Goal: Register for event/course

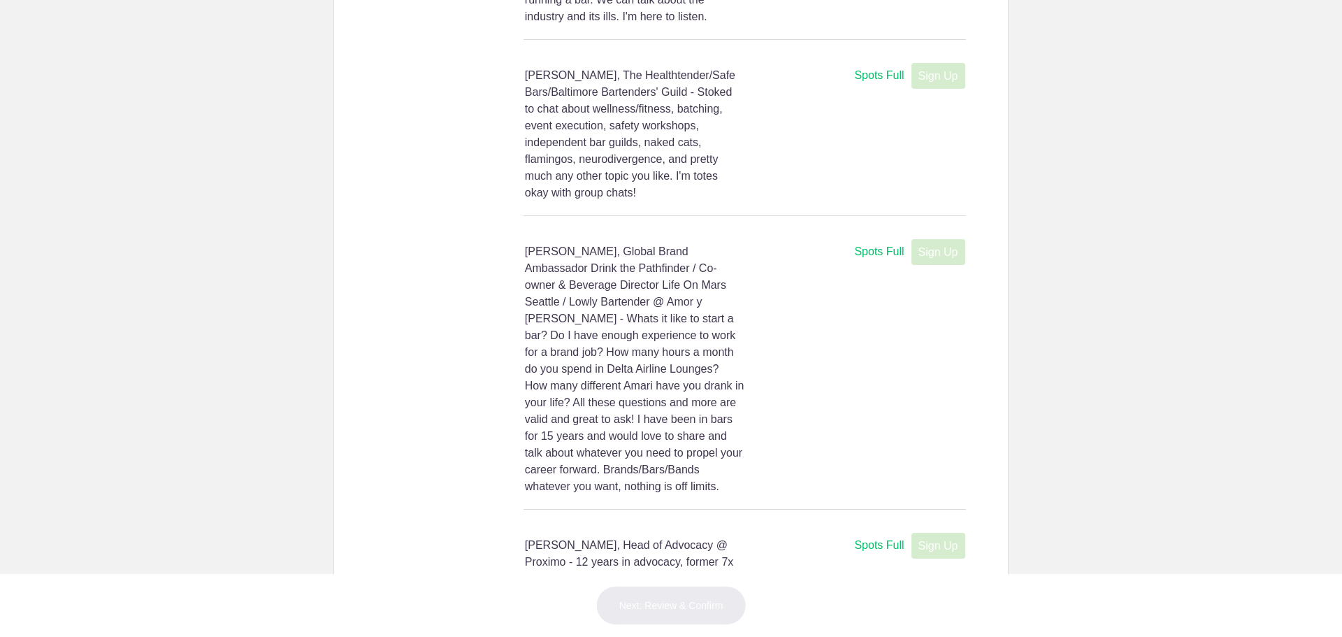
scroll to position [563, 0]
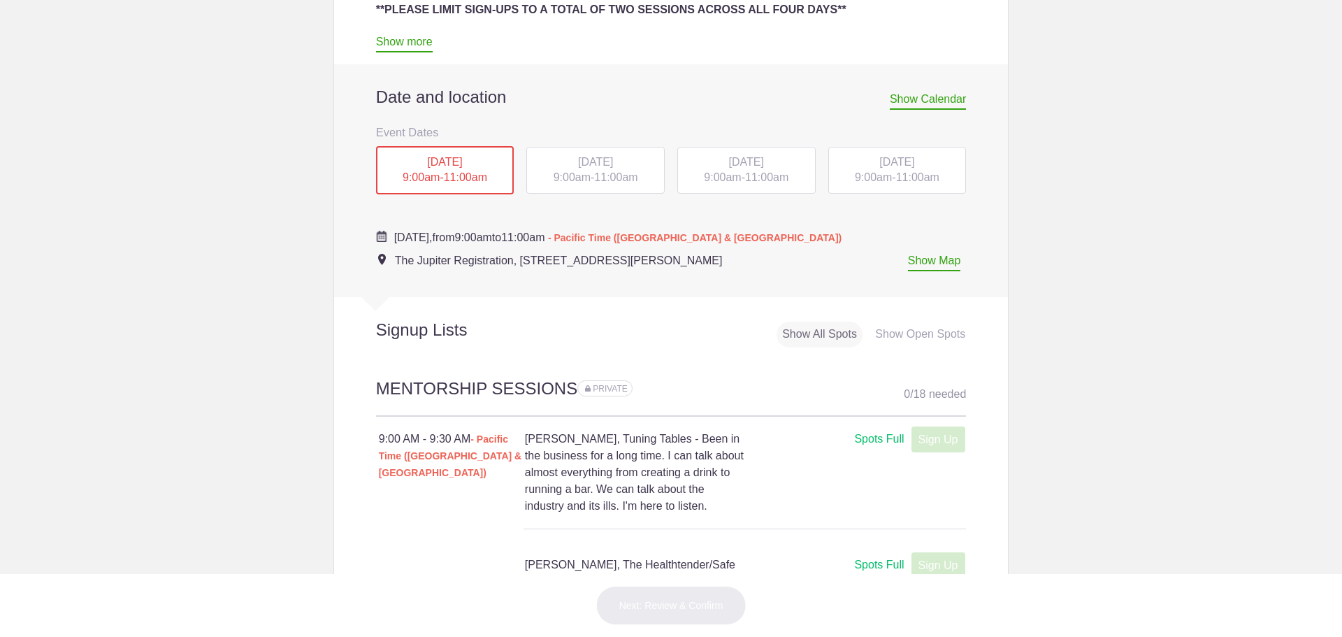
click at [468, 181] on span "11:00am" at bounding box center [465, 177] width 43 height 12
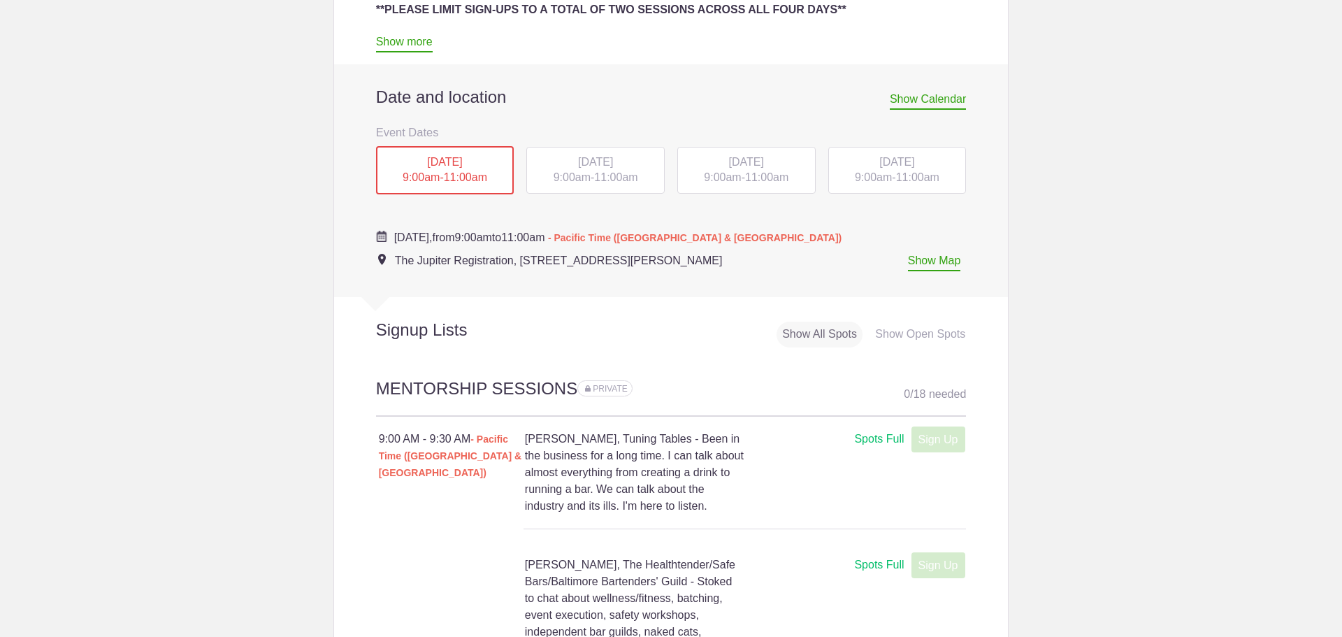
click at [897, 106] on span "Show Calendar" at bounding box center [928, 101] width 76 height 17
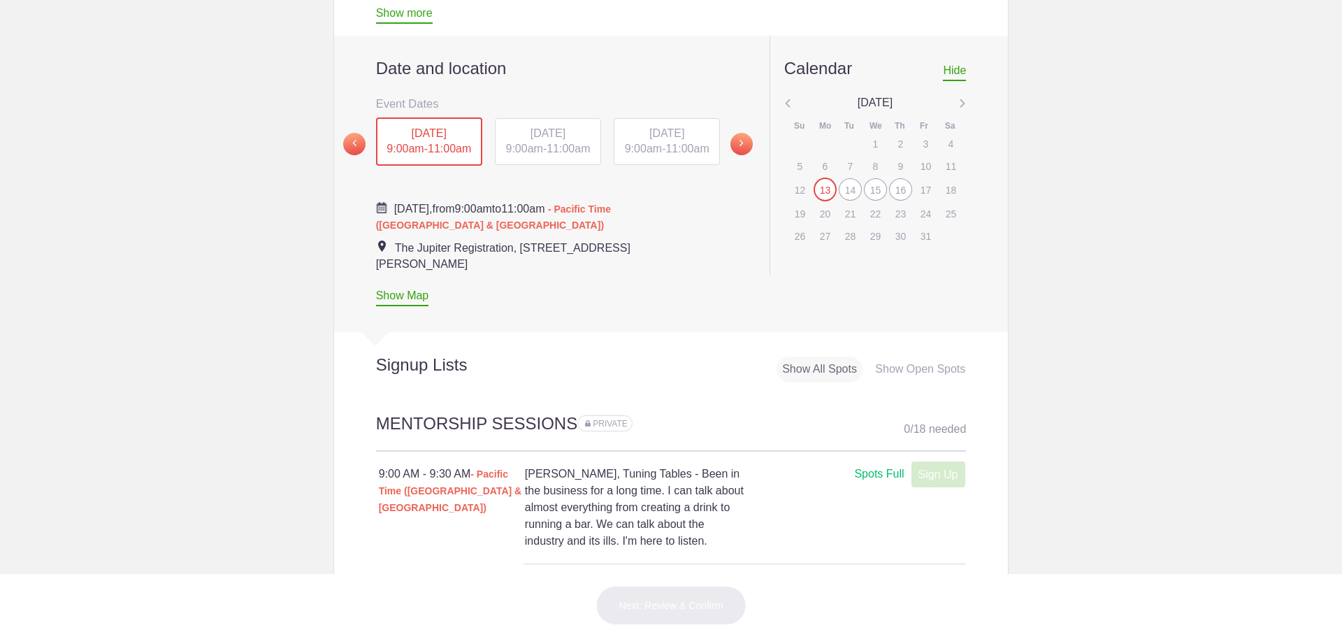
scroll to position [633, 0]
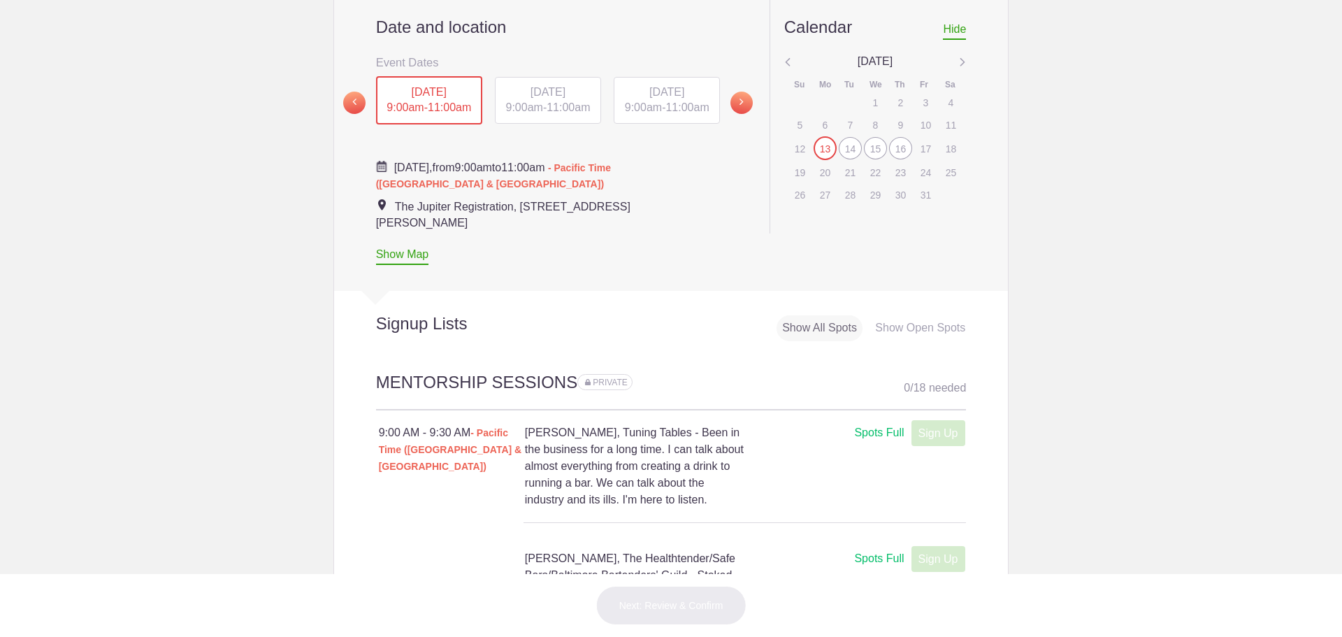
click at [935, 326] on div "Show Open Spots" at bounding box center [920, 328] width 101 height 26
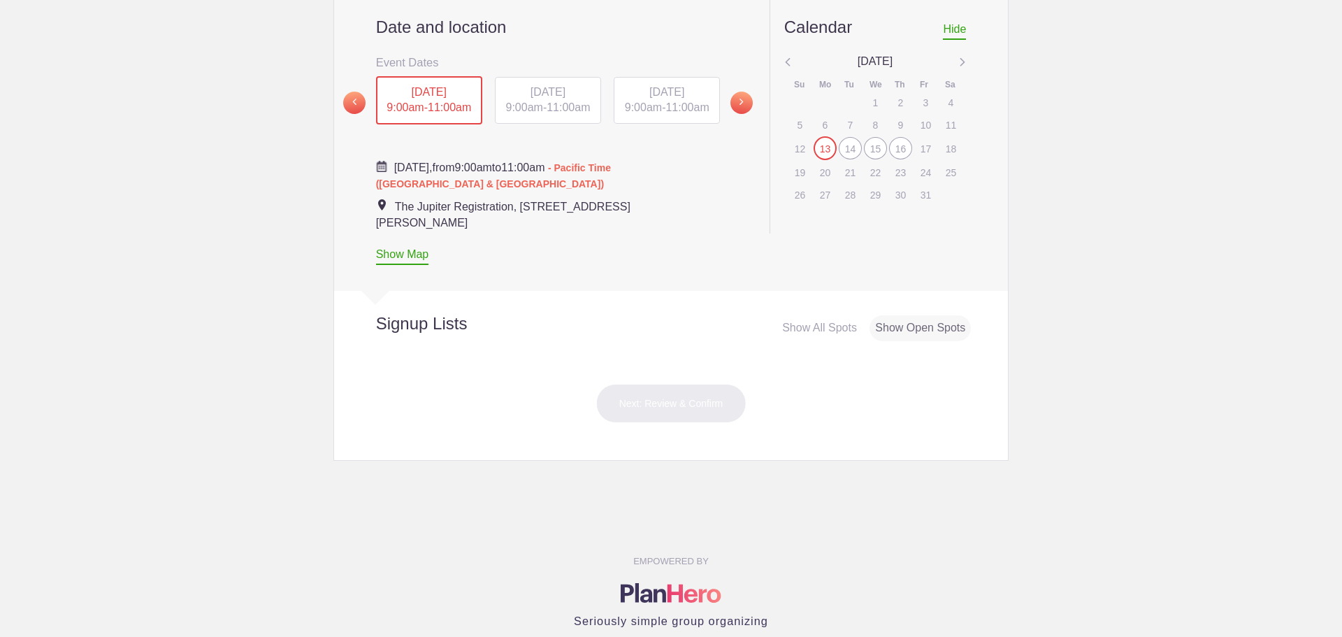
click at [531, 95] on span "[DATE]" at bounding box center [548, 92] width 35 height 12
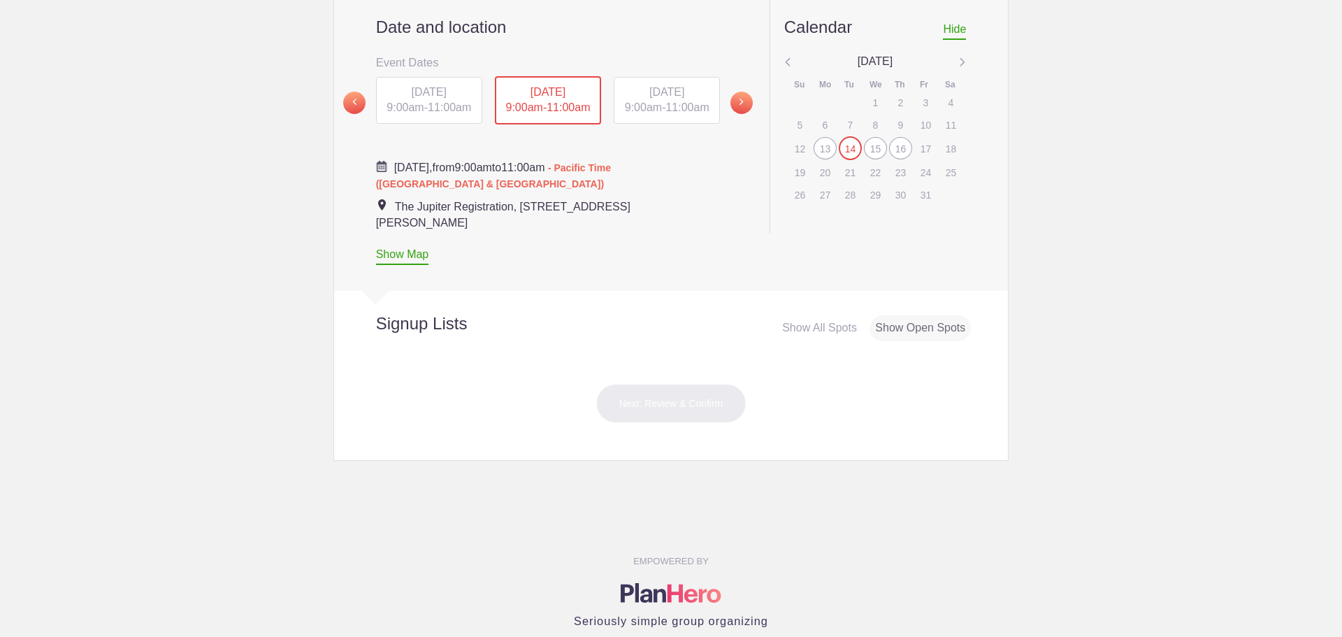
click at [684, 94] on span "[DATE]" at bounding box center [666, 92] width 35 height 12
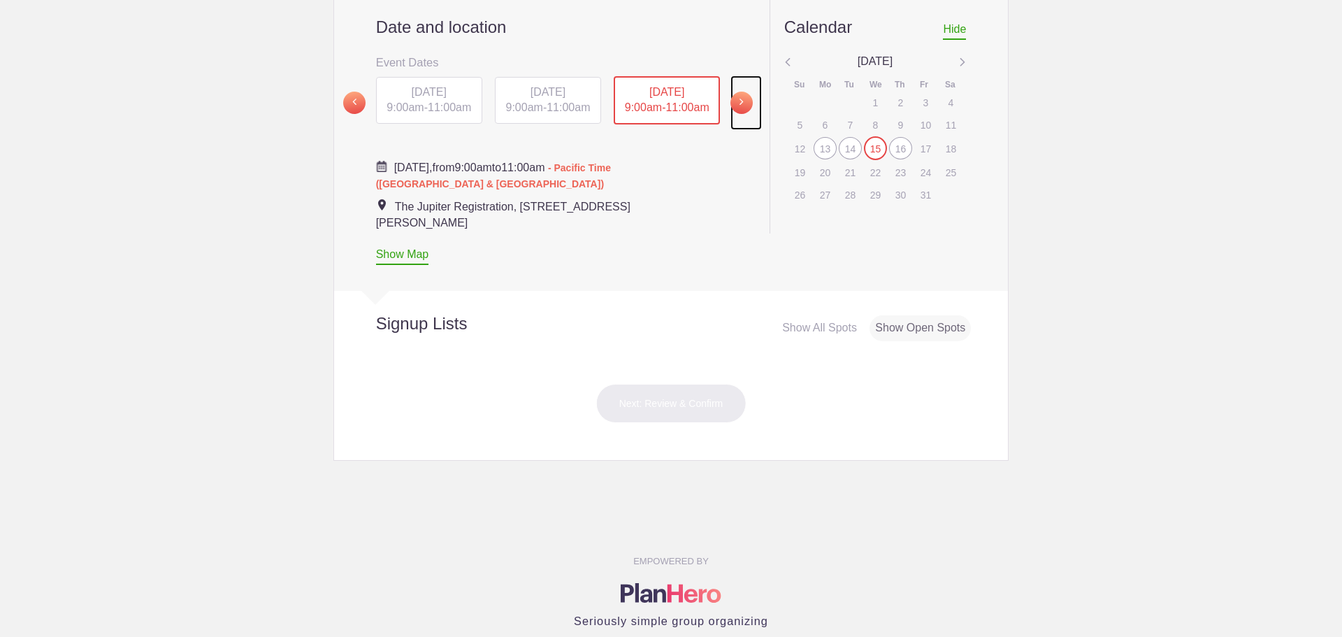
click at [739, 106] on span at bounding box center [741, 103] width 22 height 22
click at [452, 99] on div "[DATE] 9:00am - 11:00am" at bounding box center [429, 100] width 106 height 48
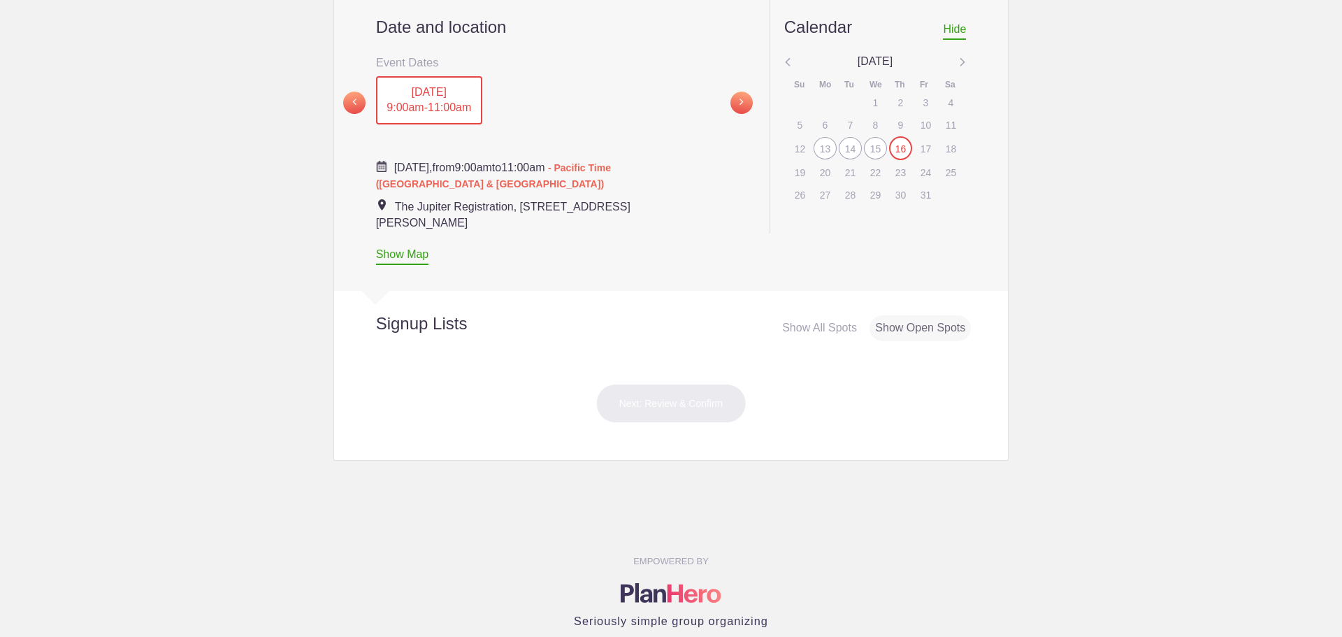
click at [828, 148] on div "13" at bounding box center [825, 148] width 23 height 22
click at [842, 328] on div "Show All Spots" at bounding box center [820, 328] width 86 height 26
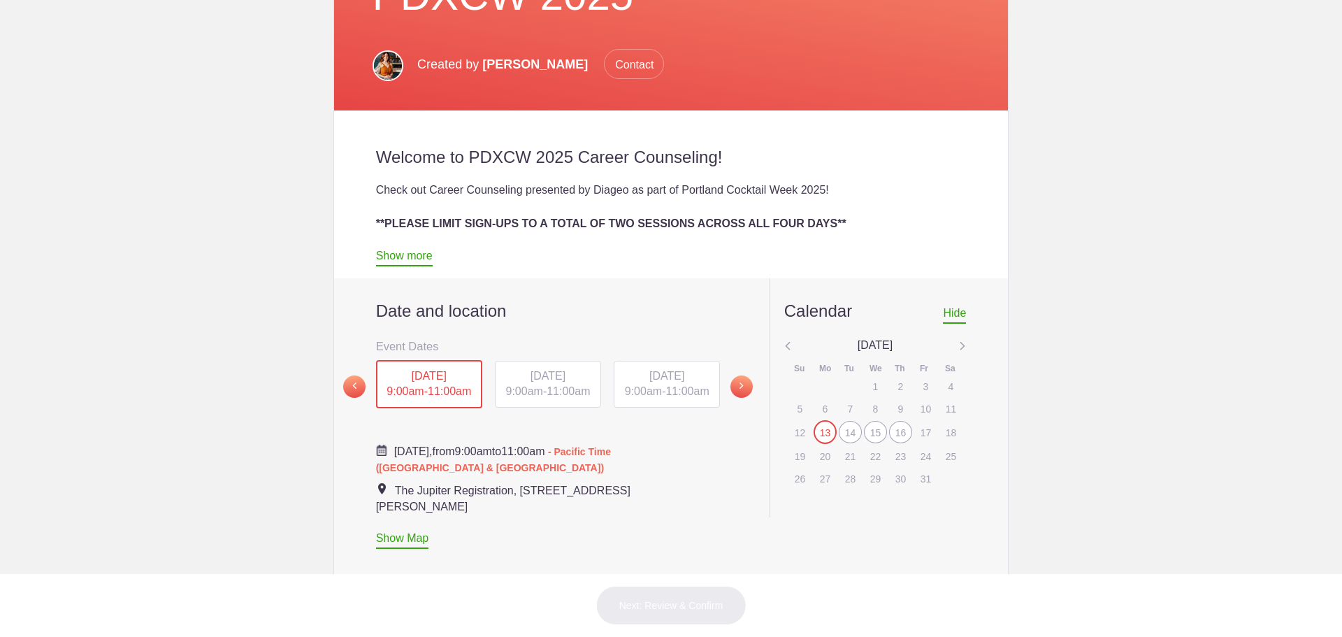
scroll to position [0, 0]
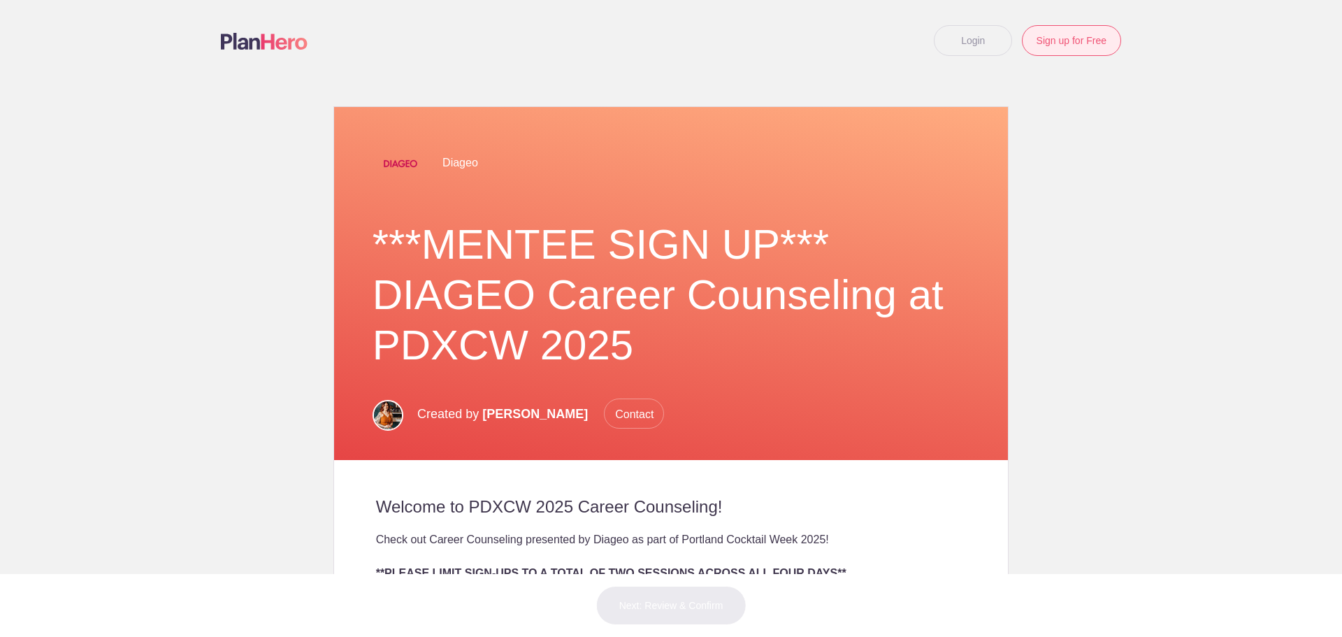
click at [1052, 50] on link "Sign up for Free" at bounding box center [1071, 40] width 99 height 31
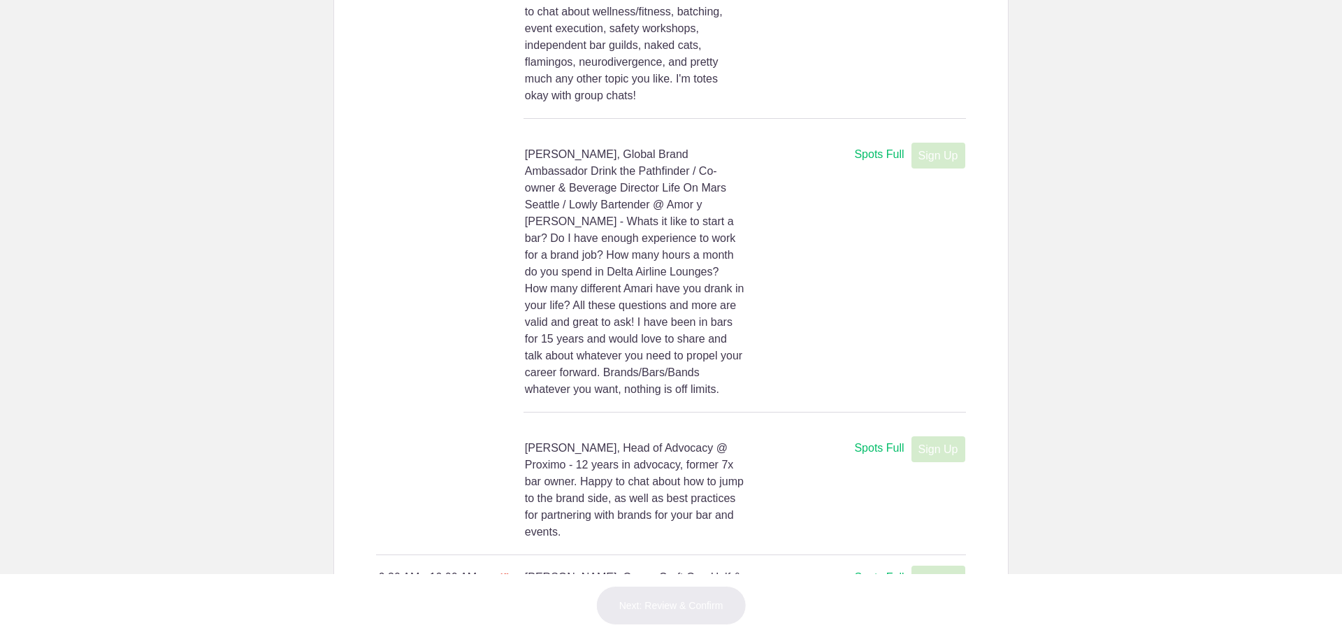
scroll to position [689, 0]
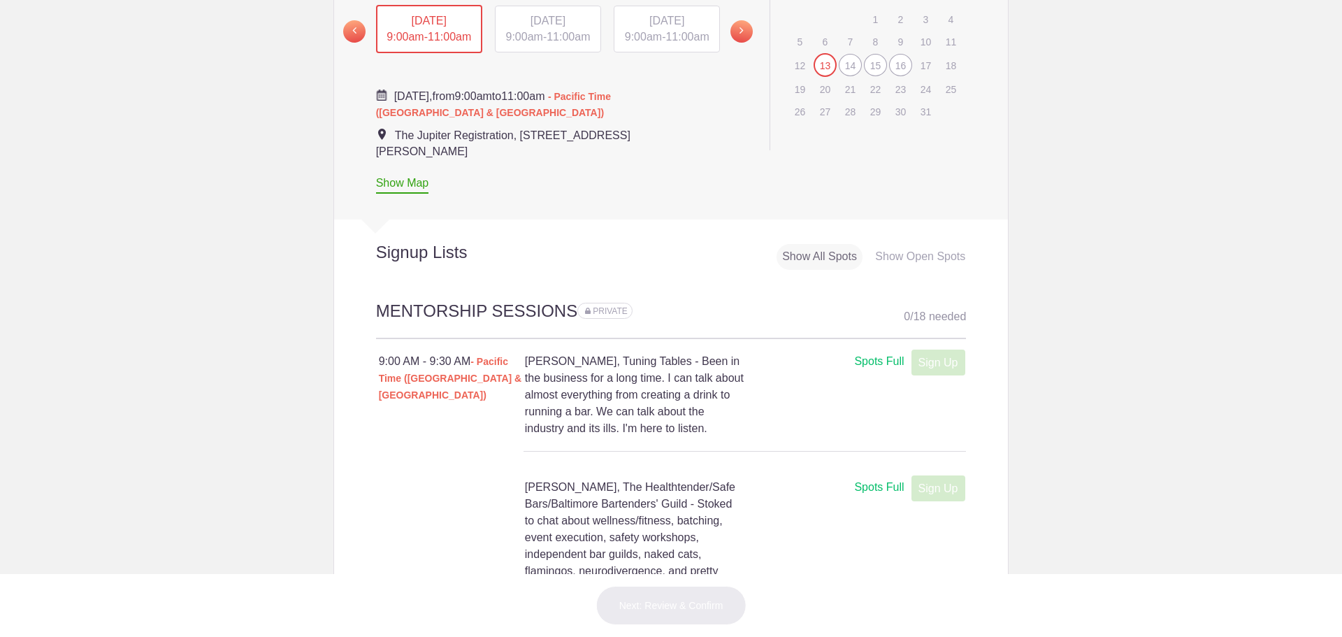
click at [532, 35] on span "9:00am" at bounding box center [524, 37] width 37 height 12
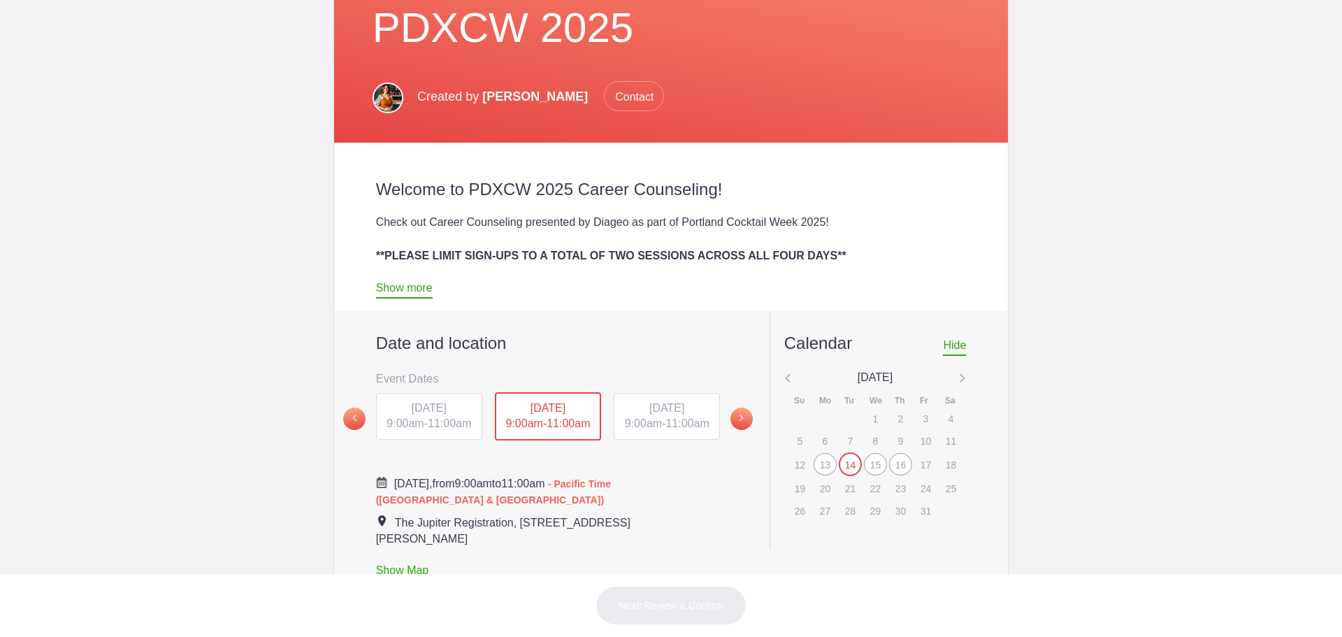
scroll to position [489, 0]
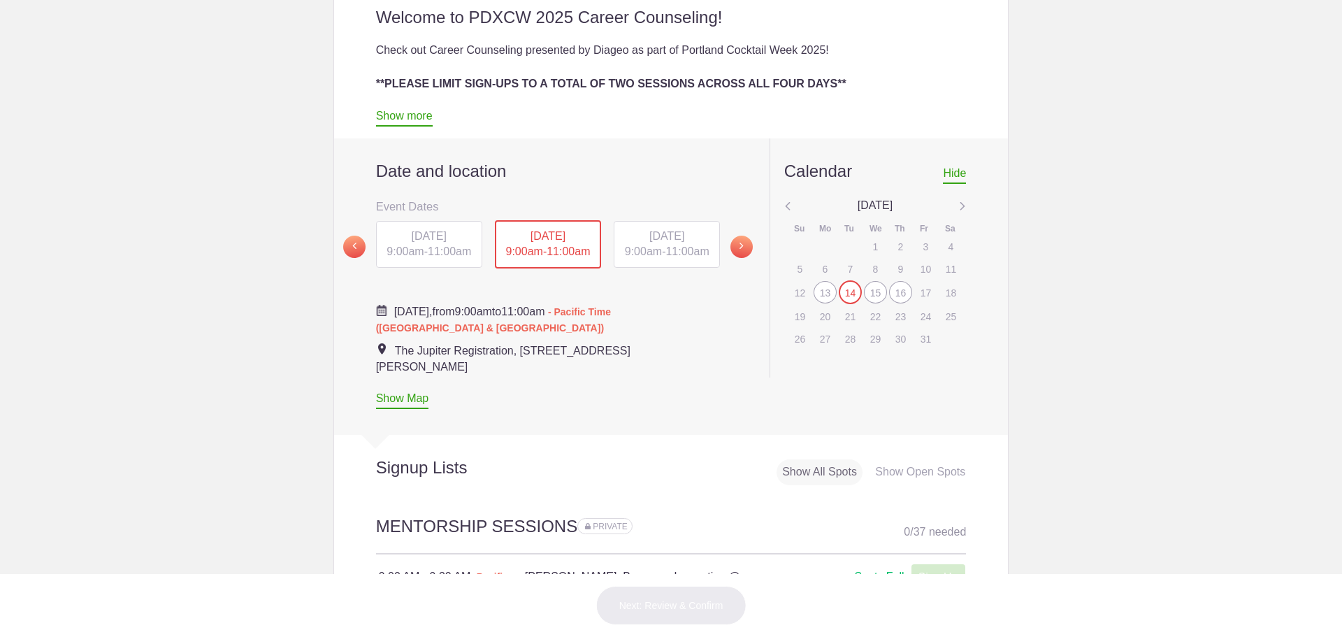
click at [662, 246] on div "[DATE] 9:00am - 11:00am" at bounding box center [667, 245] width 106 height 48
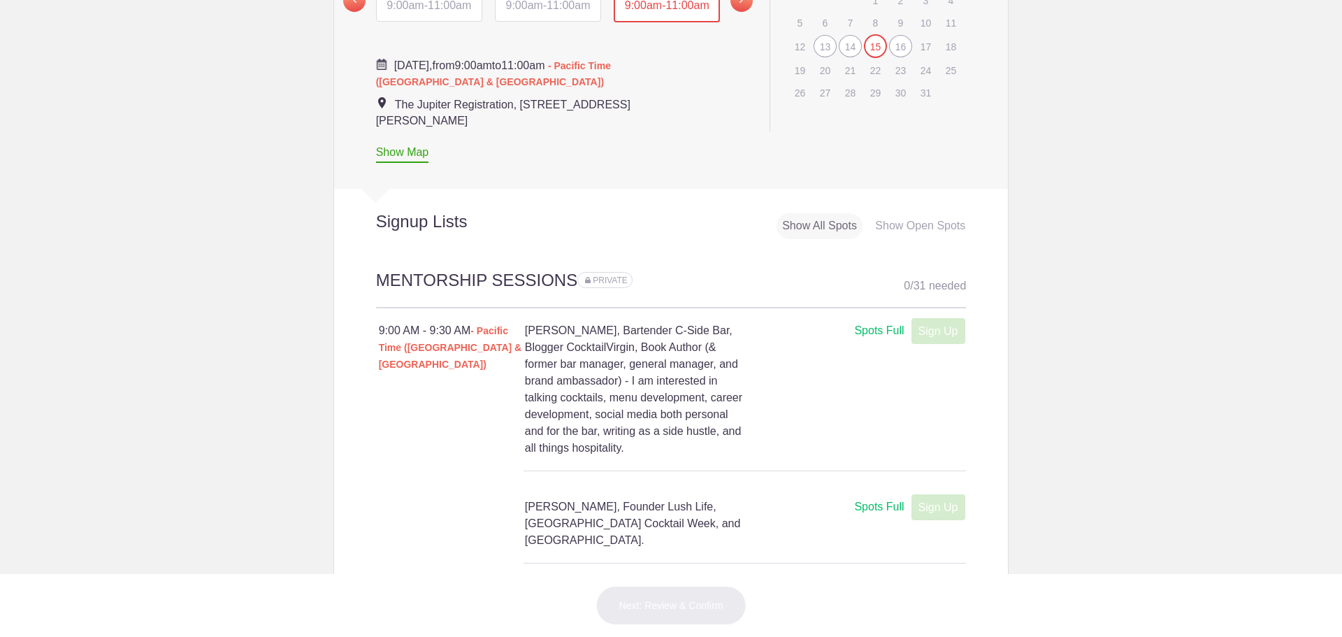
scroll to position [419, 0]
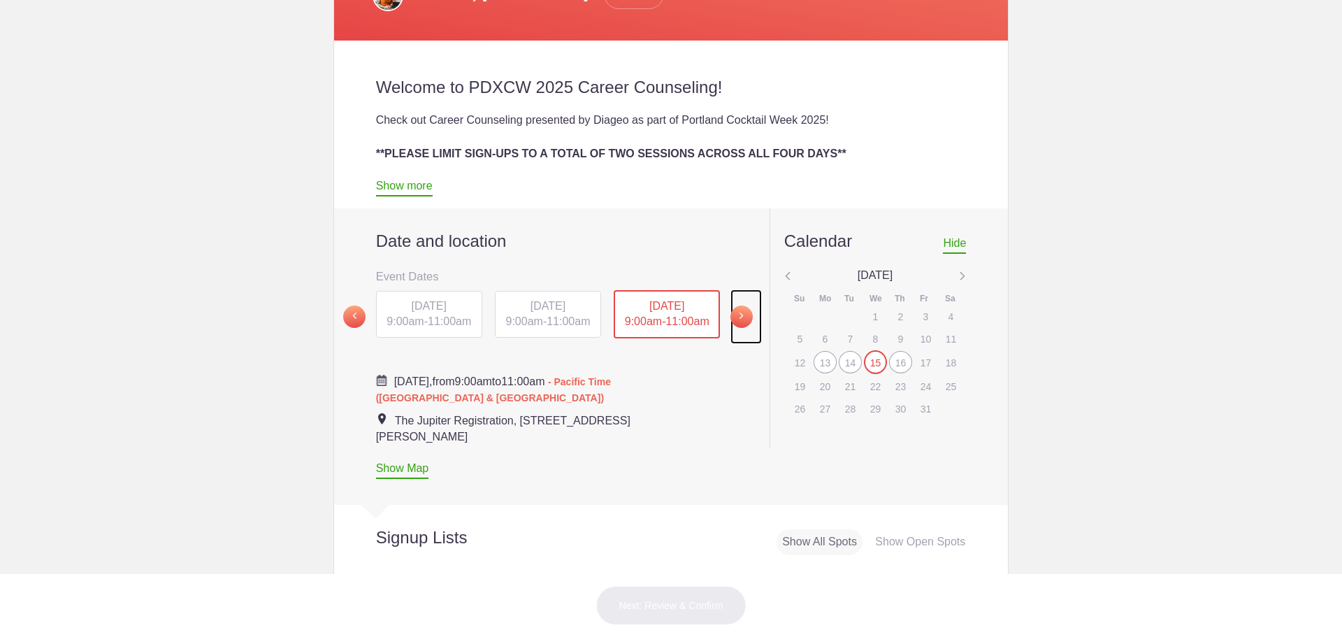
click at [740, 313] on span at bounding box center [741, 316] width 22 height 22
click at [444, 315] on div "[DATE] 9:00am - 11:00am" at bounding box center [429, 314] width 106 height 48
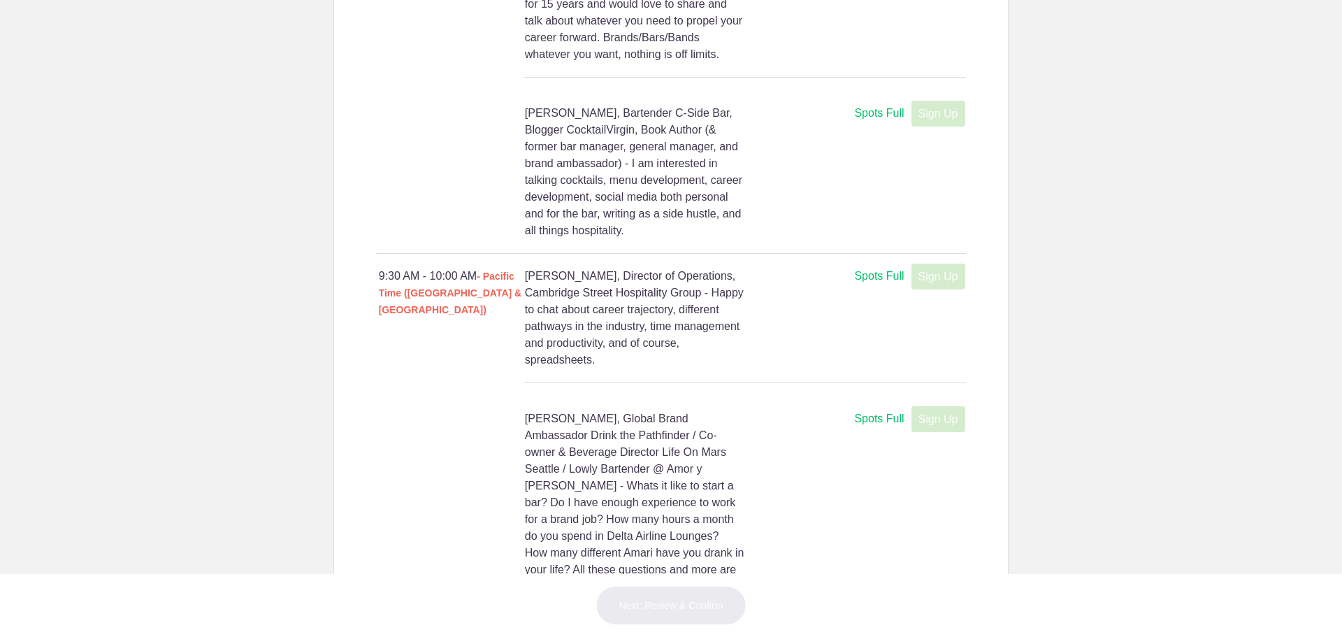
scroll to position [1311, 0]
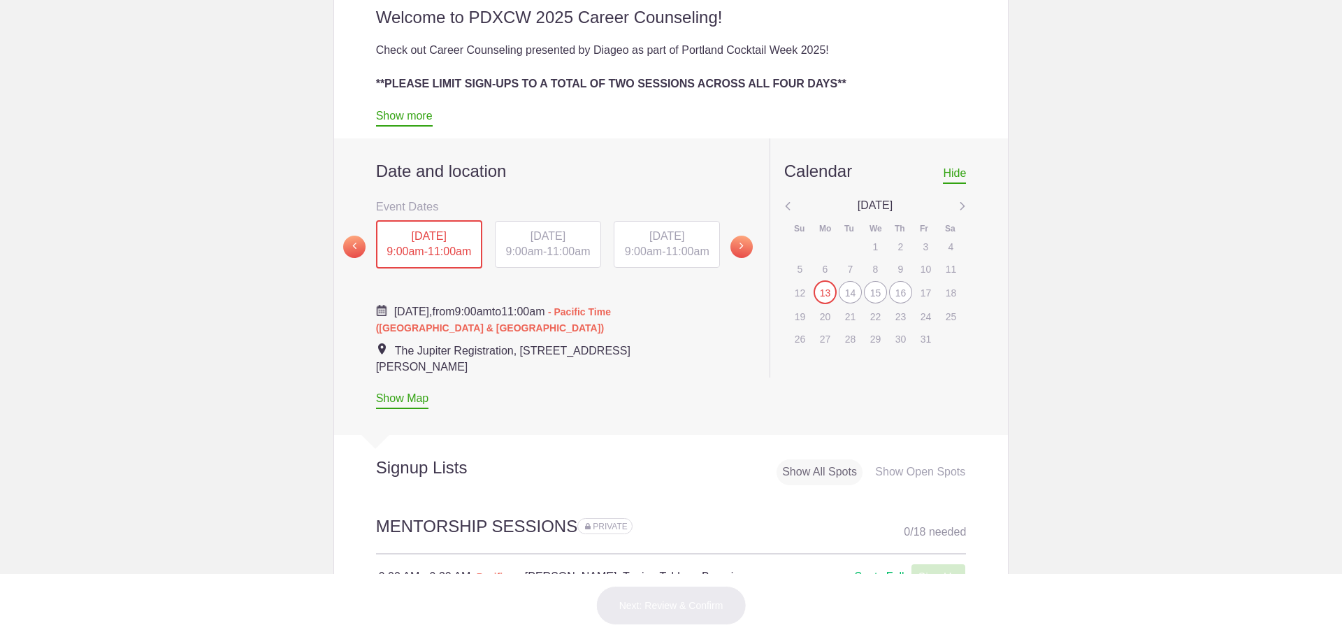
scroll to position [699, 0]
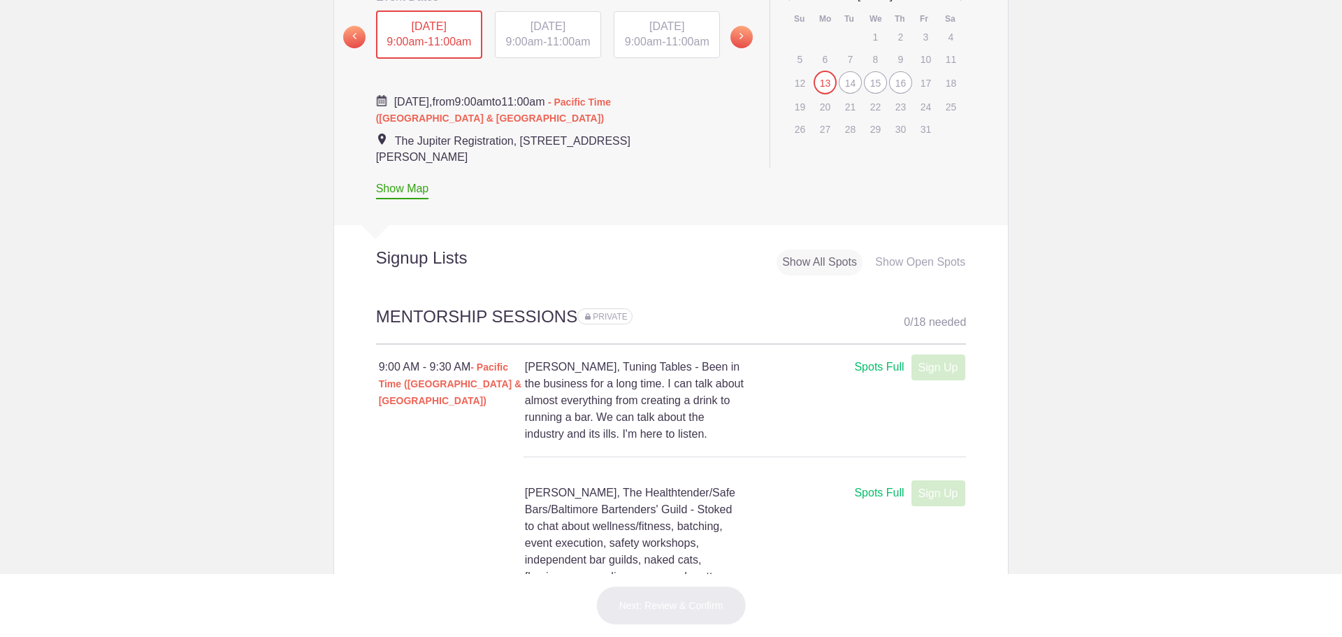
click at [914, 265] on div "Show Open Spots" at bounding box center [920, 263] width 101 height 26
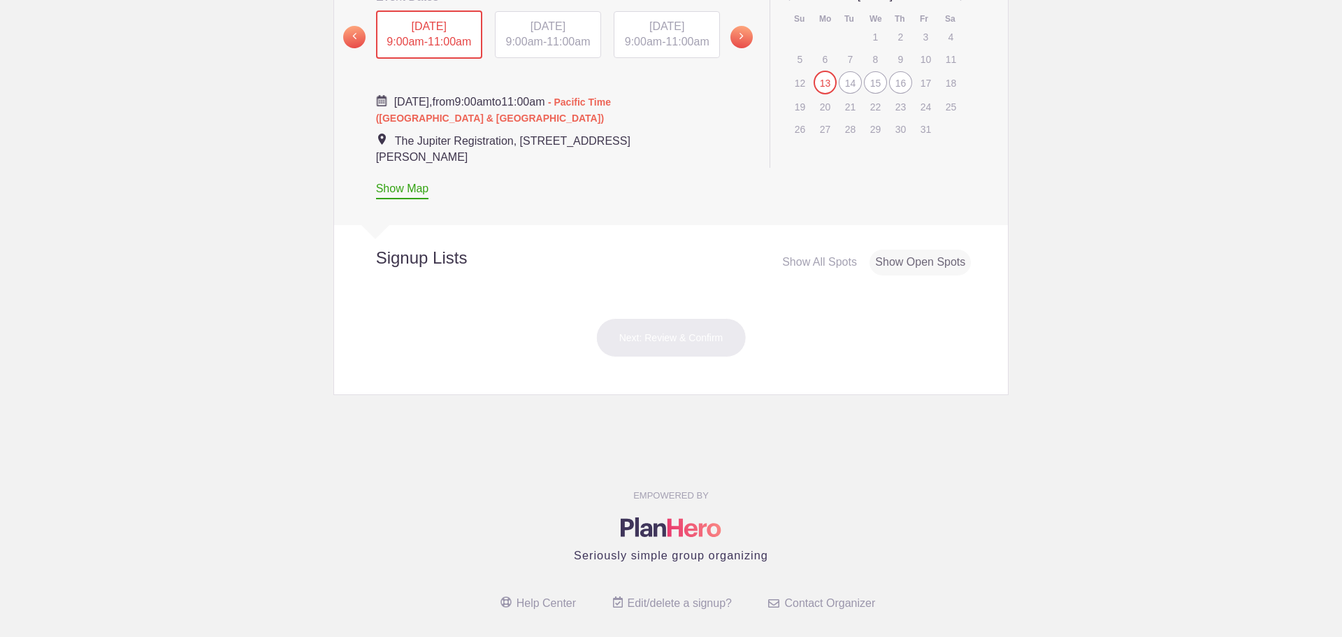
click at [516, 40] on span "9:00am" at bounding box center [524, 42] width 37 height 12
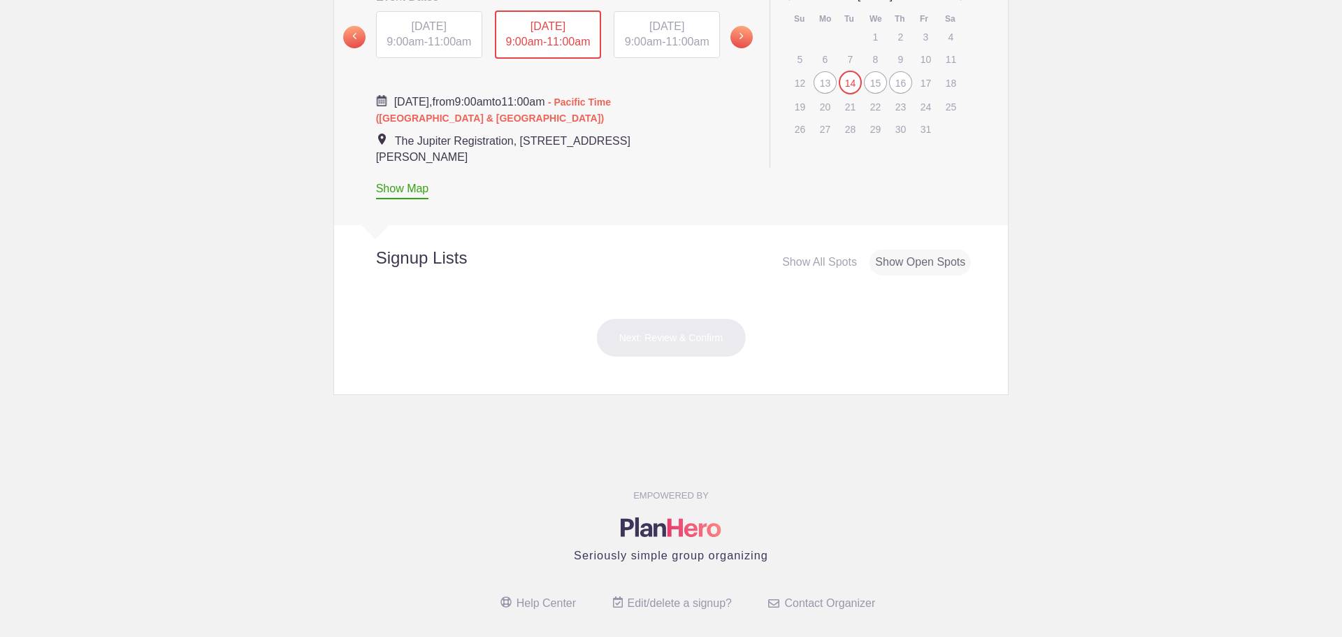
click at [649, 38] on span "9:00am" at bounding box center [643, 42] width 37 height 12
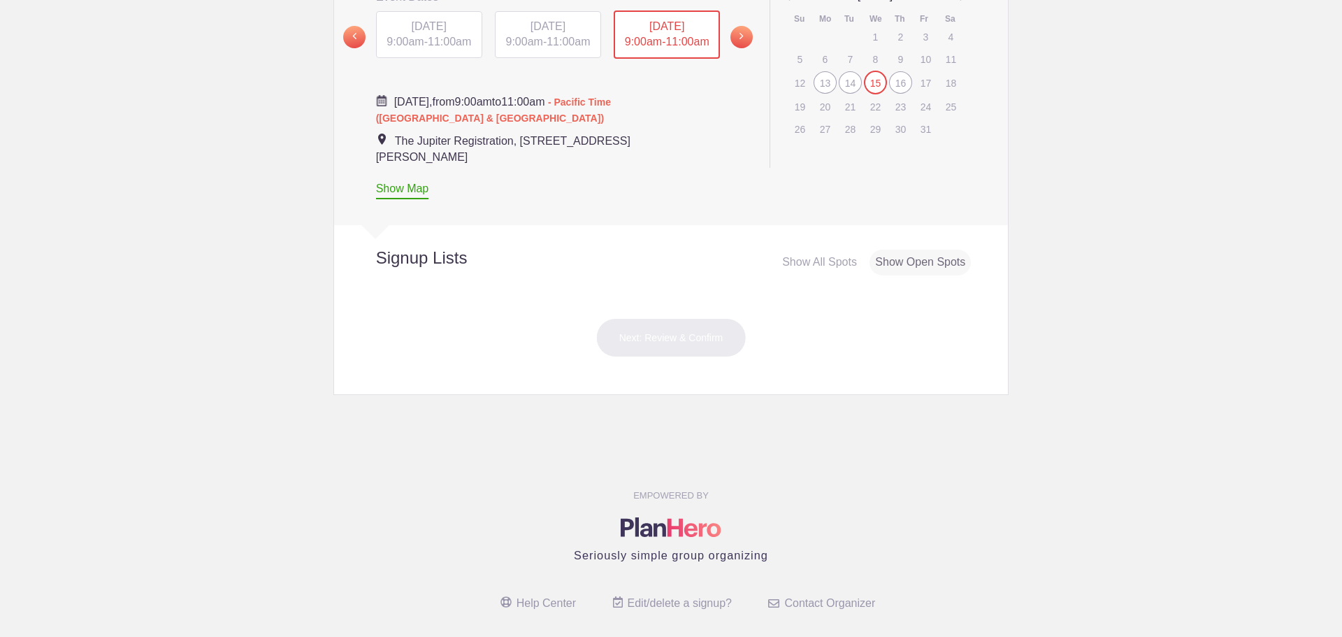
click at [760, 39] on div "Date and location Event Dates Monday, October 13 9:00AM Tuesday, October 14 9:0…" at bounding box center [671, 77] width 675 height 296
click at [743, 38] on span at bounding box center [741, 37] width 22 height 22
click at [426, 24] on span "[DATE]" at bounding box center [429, 26] width 35 height 12
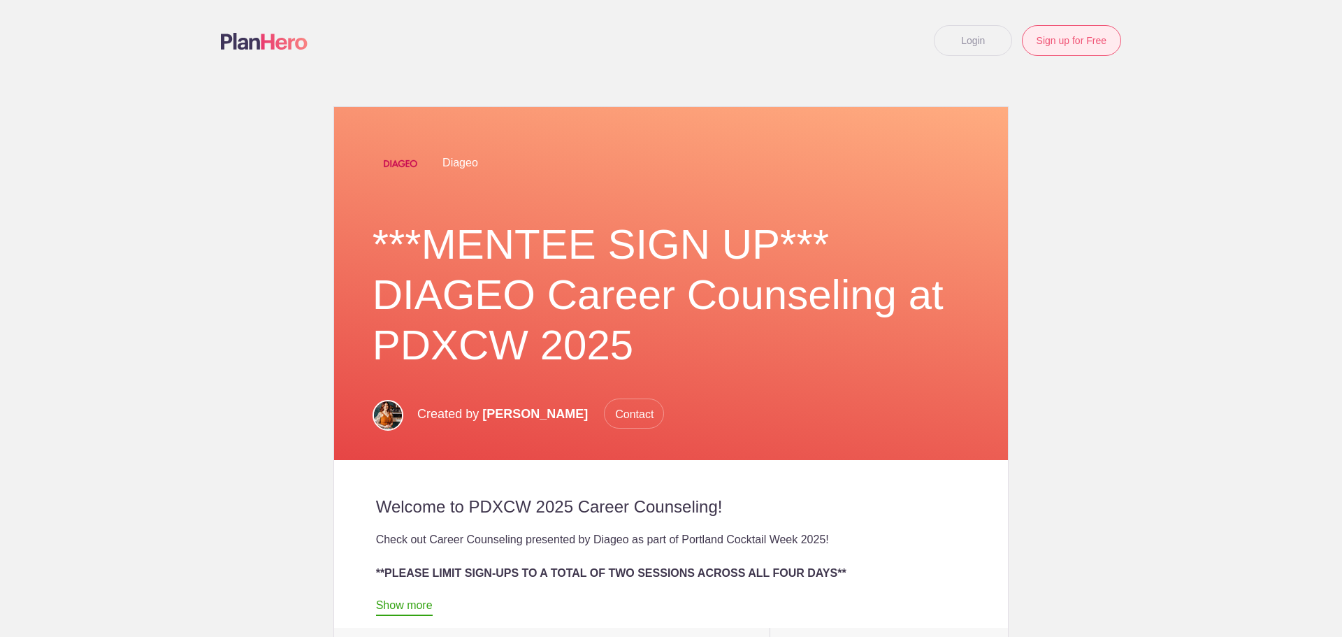
click at [1102, 38] on link "Sign up for Free" at bounding box center [1071, 40] width 99 height 31
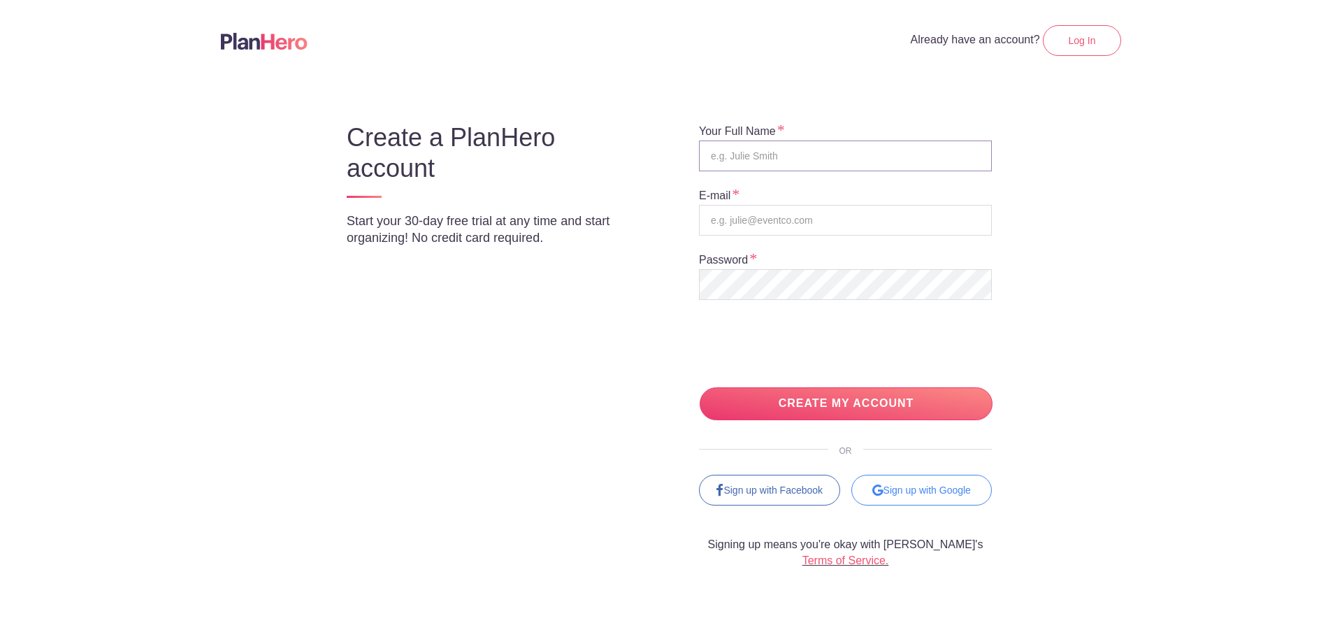
click at [815, 149] on input "text" at bounding box center [845, 156] width 293 height 31
type input "[PERSON_NAME]"
type input "[EMAIL_ADDRESS][DOMAIN_NAME]"
drag, startPoint x: 802, startPoint y: 398, endPoint x: 1038, endPoint y: 427, distance: 237.4
click at [1038, 427] on div "Your Full Name Brian Carman E-mail briancarman1@gmail.com Password 0cAFcWeA7ukx…" at bounding box center [861, 334] width 380 height 470
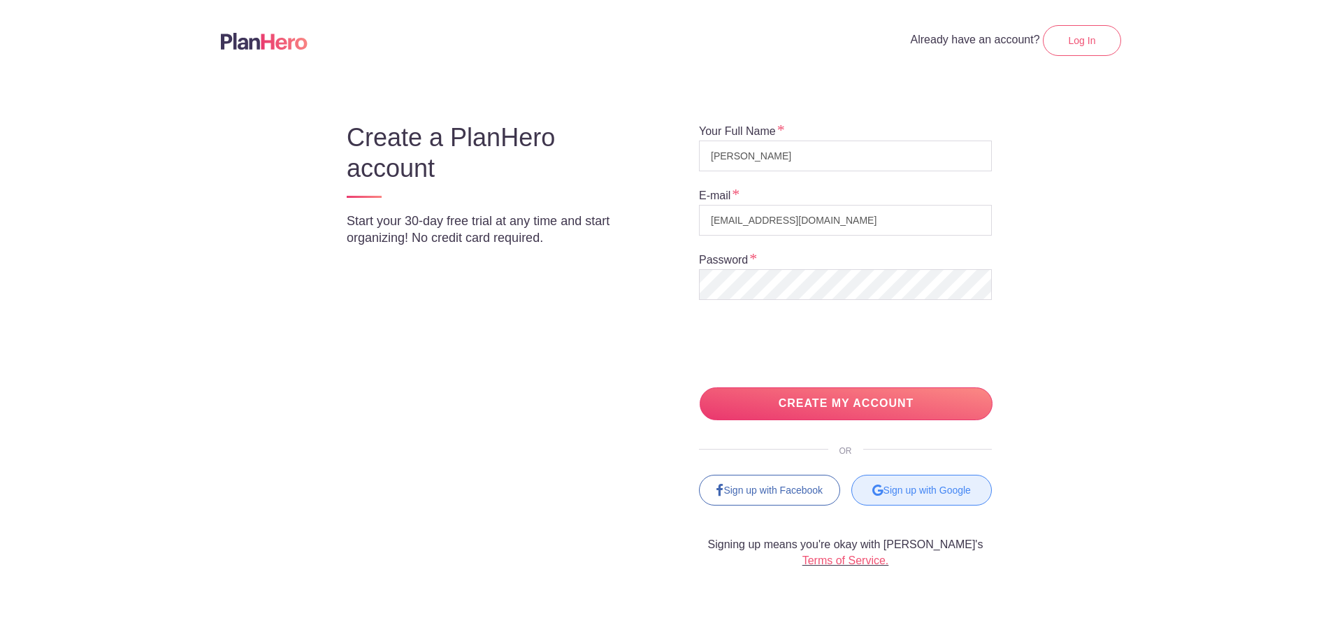
click at [958, 499] on div "Sign up with Google" at bounding box center [921, 490] width 141 height 31
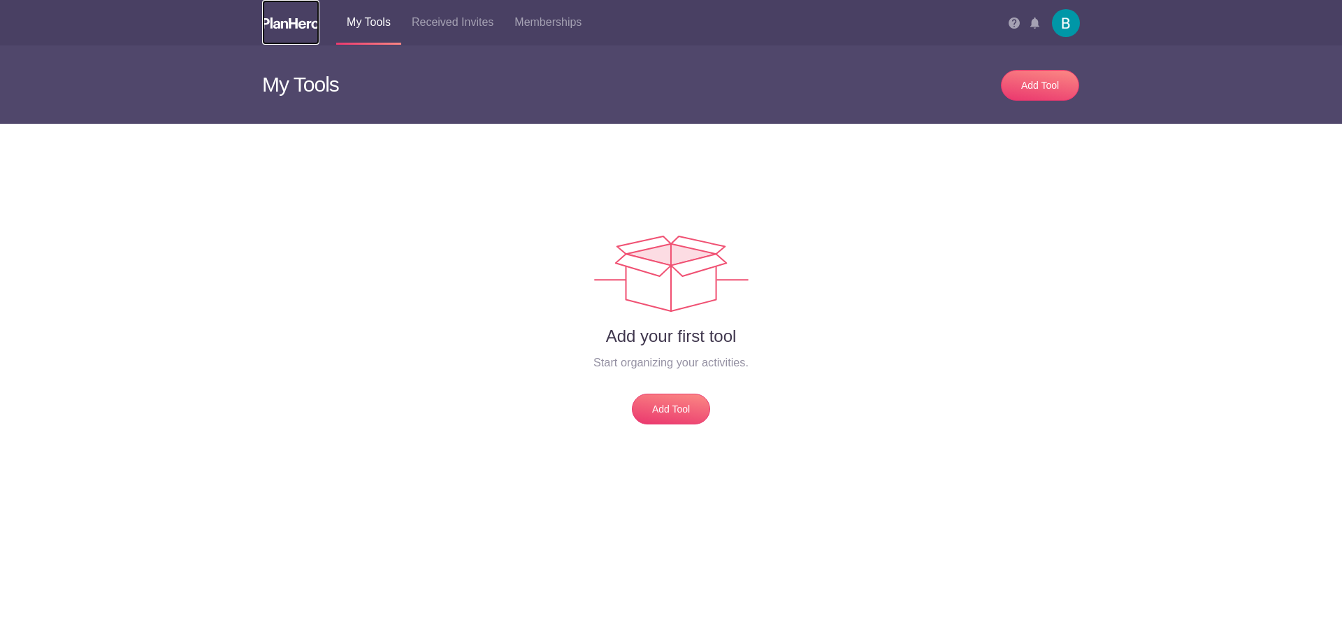
click at [271, 27] on img at bounding box center [290, 22] width 57 height 11
click at [412, 25] on link "Received Invites" at bounding box center [452, 22] width 103 height 45
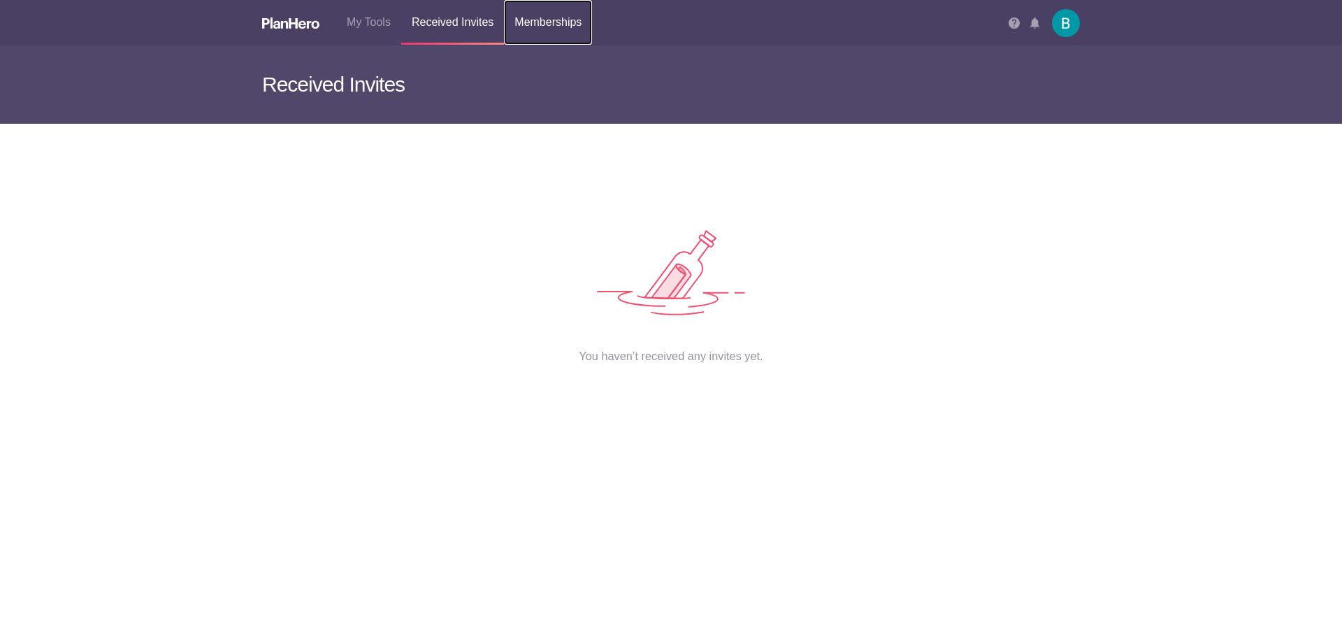
click at [515, 21] on link "Memberships" at bounding box center [548, 22] width 88 height 45
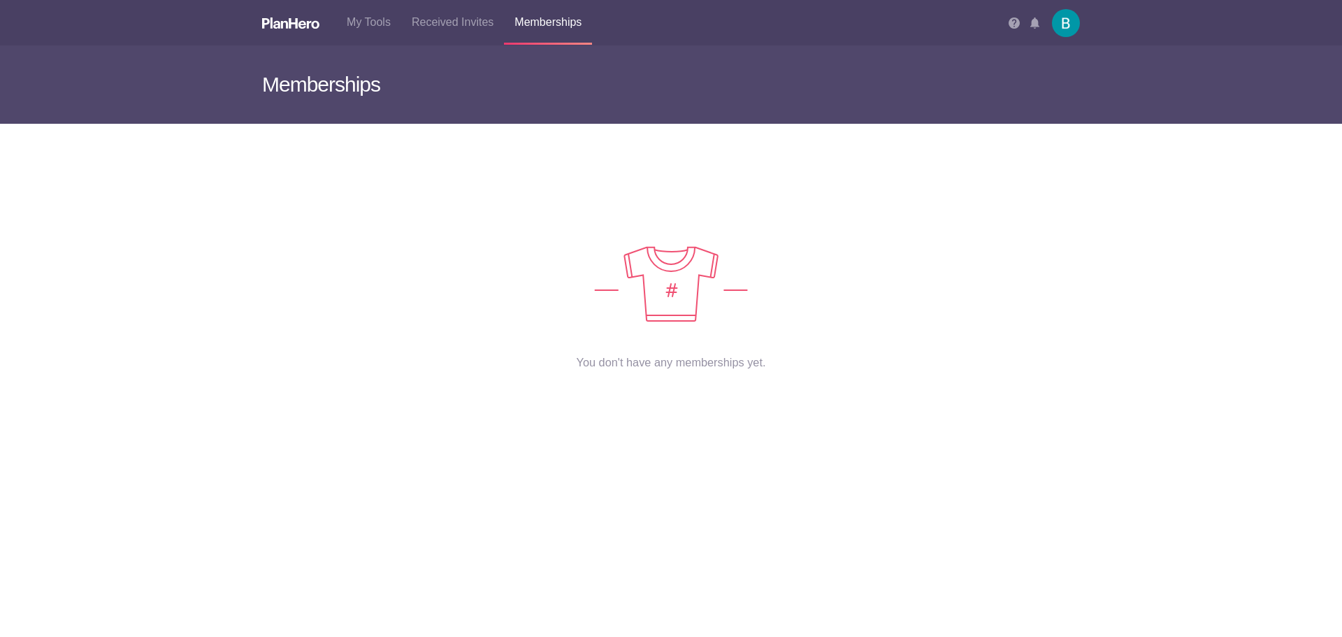
click at [1067, 22] on img at bounding box center [1066, 23] width 28 height 28
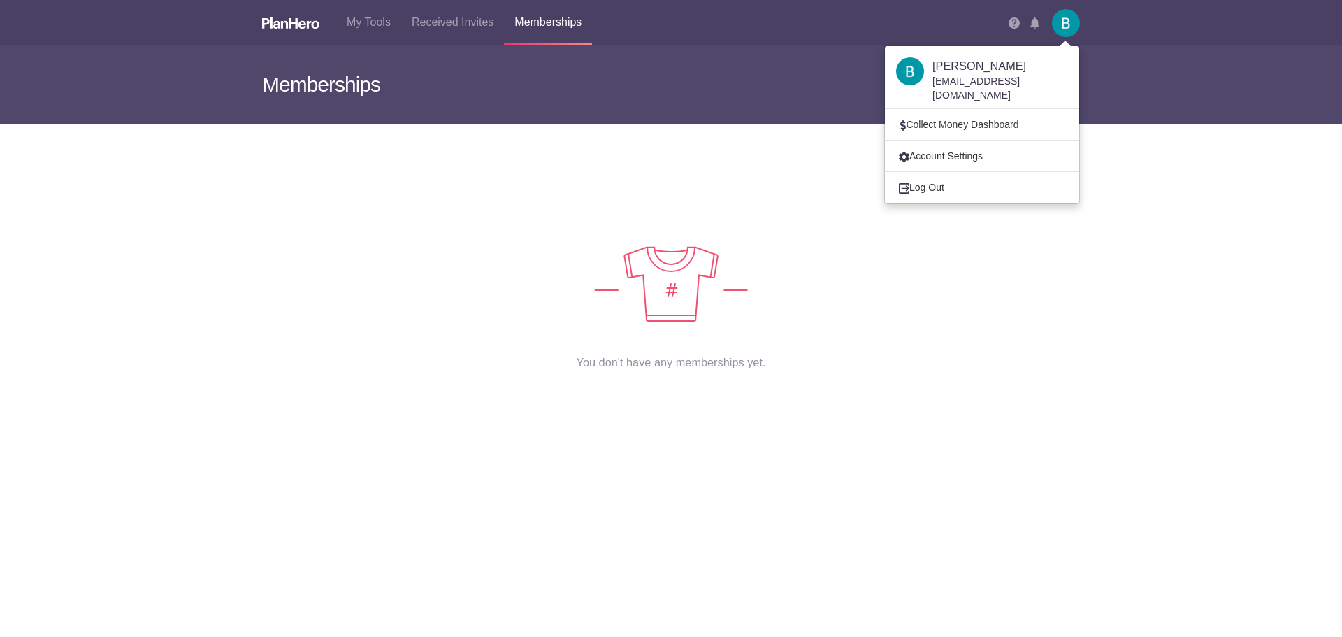
click at [990, 66] on h4 "[PERSON_NAME]" at bounding box center [1001, 65] width 136 height 17
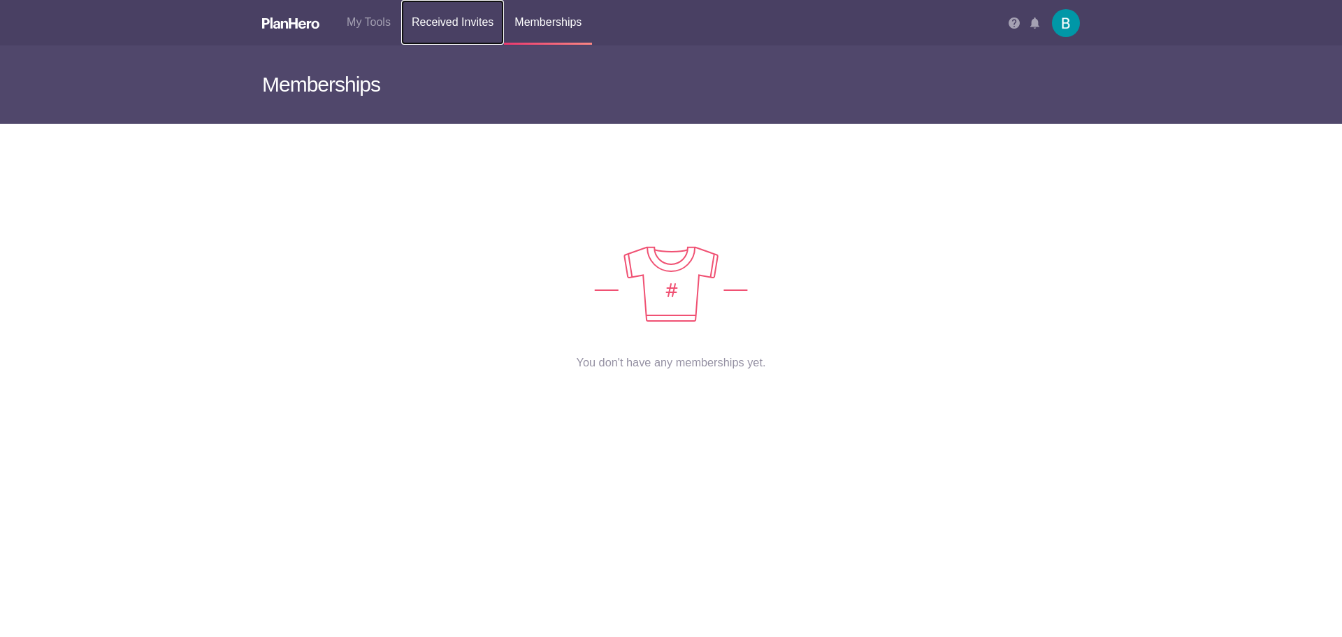
click at [459, 24] on link "Received Invites" at bounding box center [452, 22] width 103 height 45
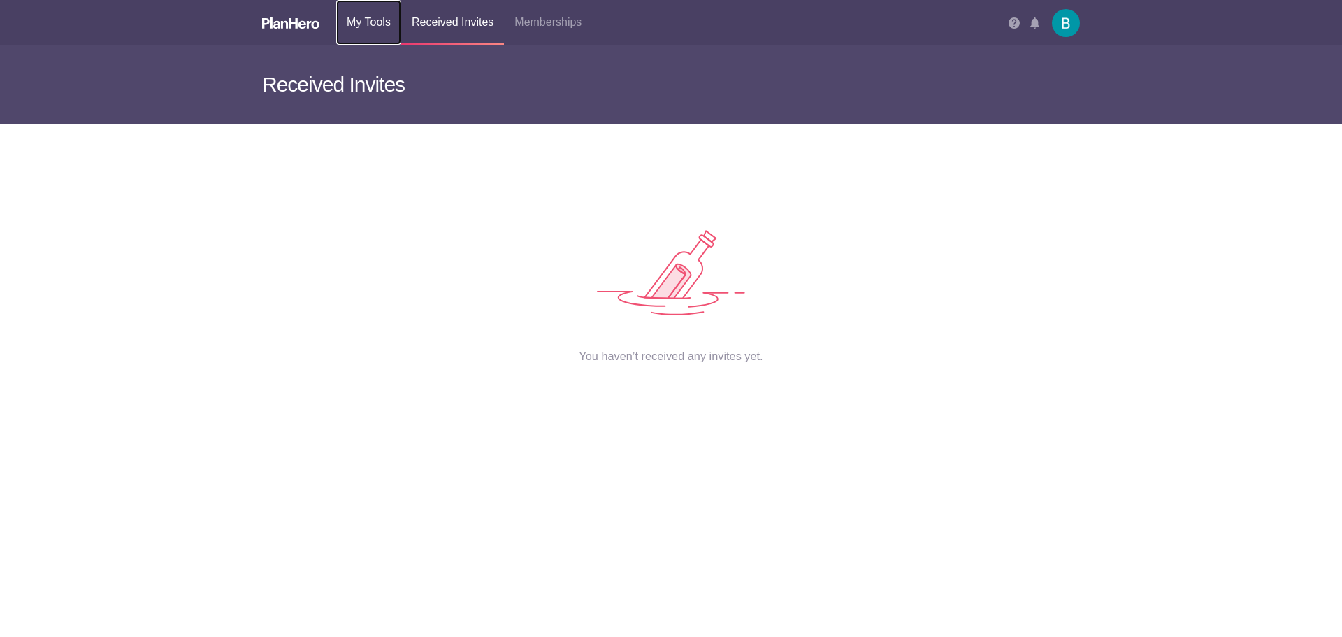
click at [364, 24] on link "My Tools" at bounding box center [368, 22] width 65 height 45
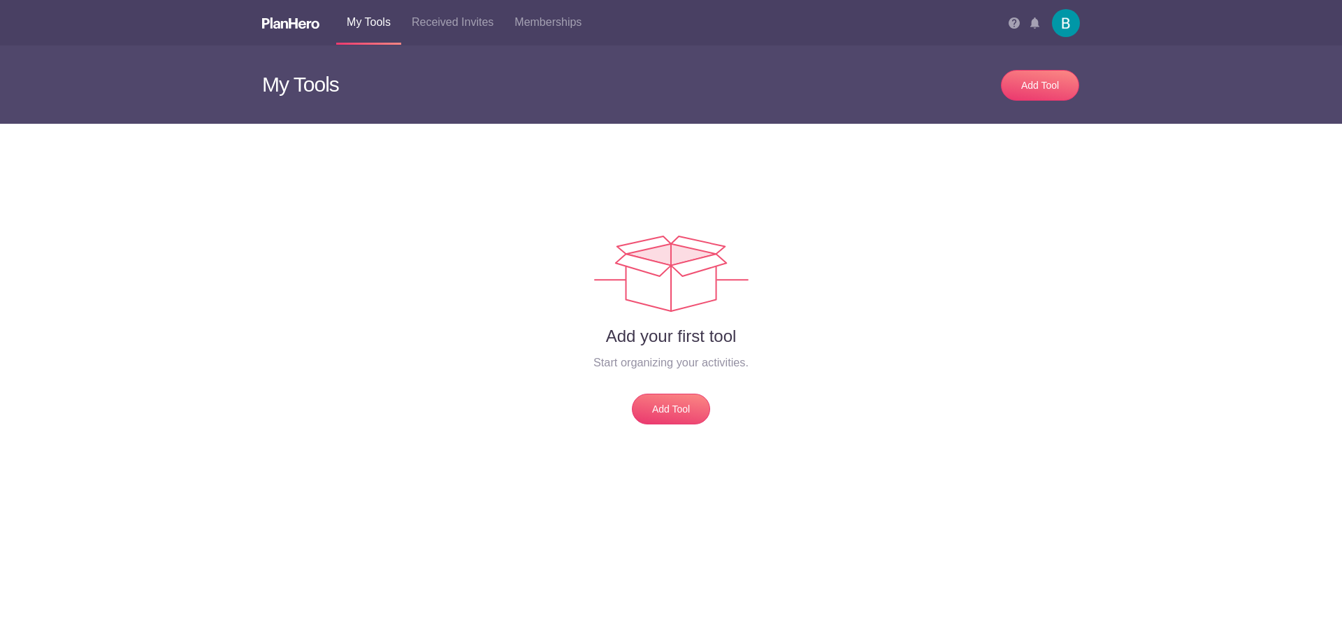
click at [340, 90] on h3 "My Tools" at bounding box center [461, 84] width 398 height 78
click at [262, 27] on img at bounding box center [290, 22] width 57 height 11
click at [280, 83] on h3 "My Tools" at bounding box center [461, 84] width 398 height 78
click at [684, 423] on link "Add Tool" at bounding box center [671, 409] width 78 height 31
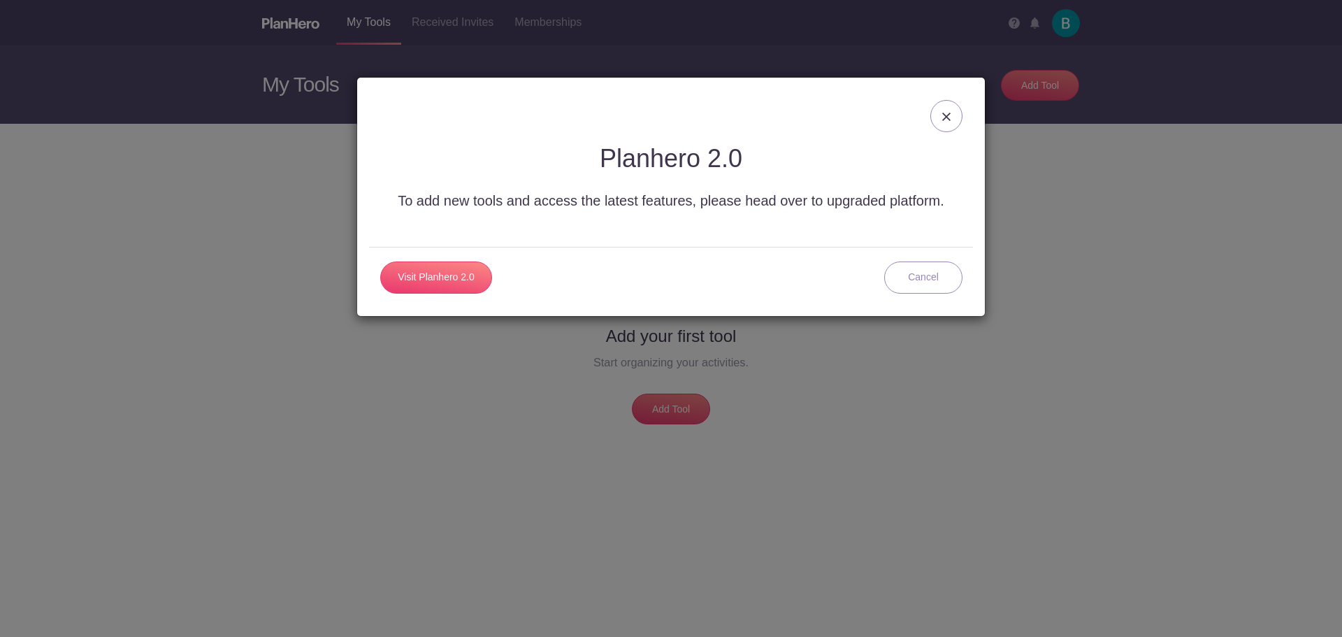
click at [943, 121] on div at bounding box center [946, 116] width 32 height 32
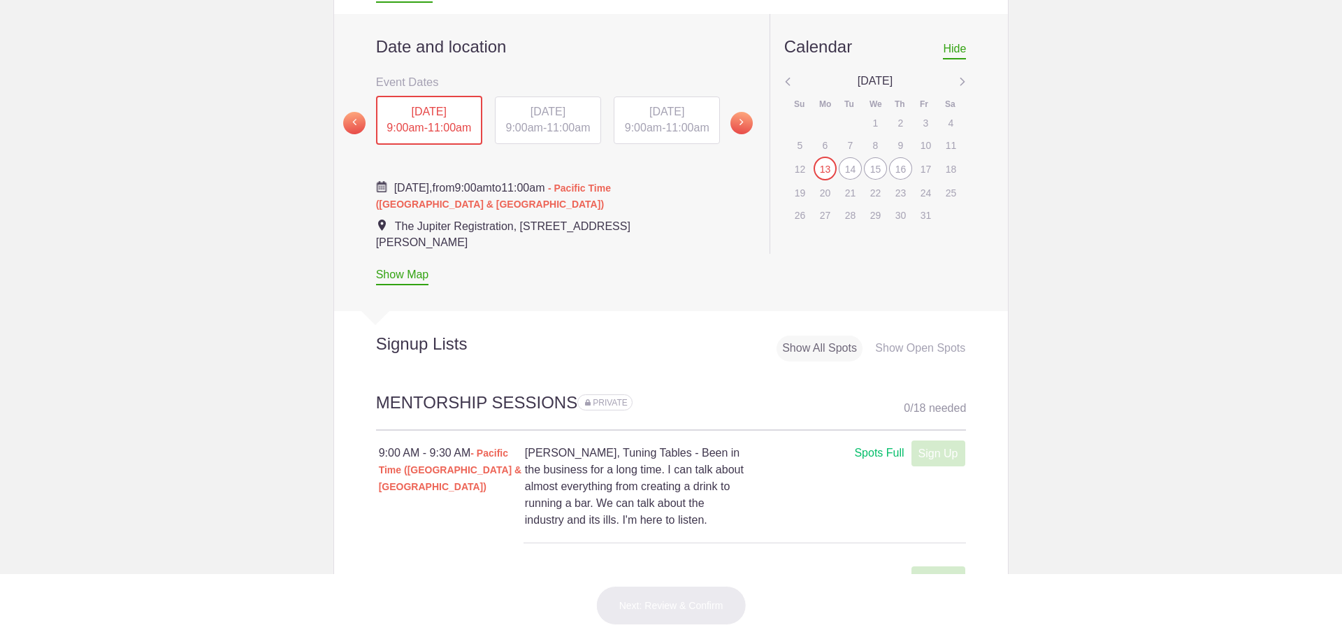
scroll to position [629, 0]
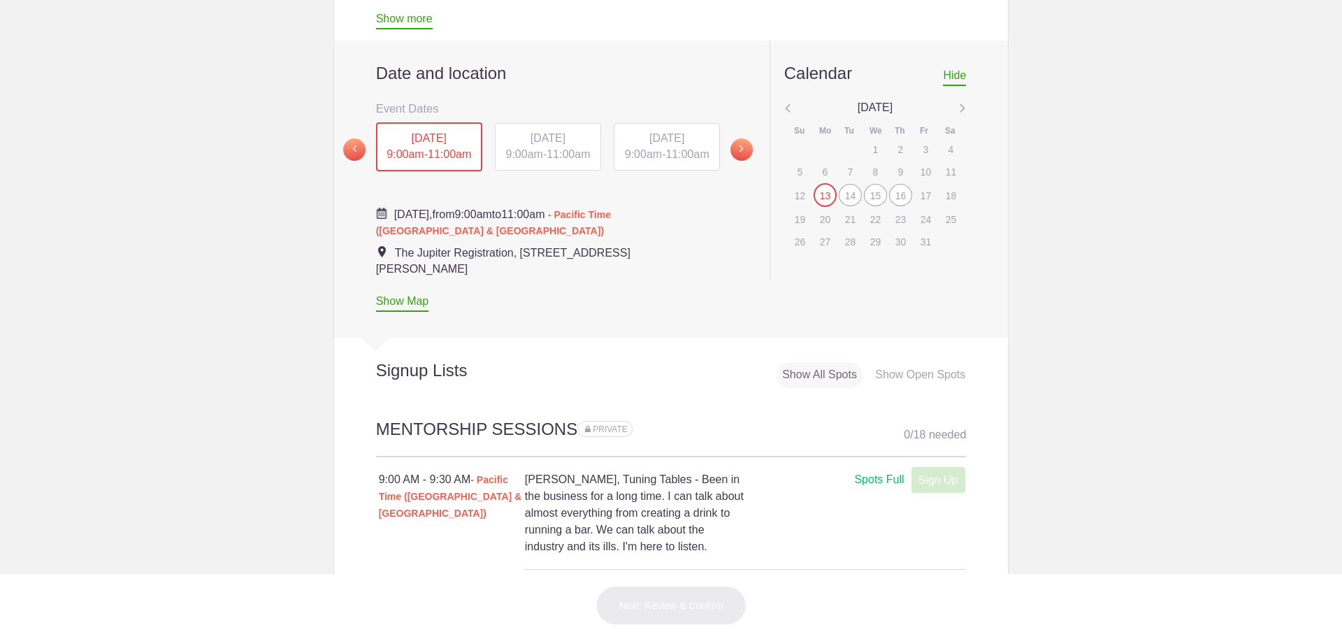
click at [839, 196] on div "14" at bounding box center [850, 195] width 23 height 22
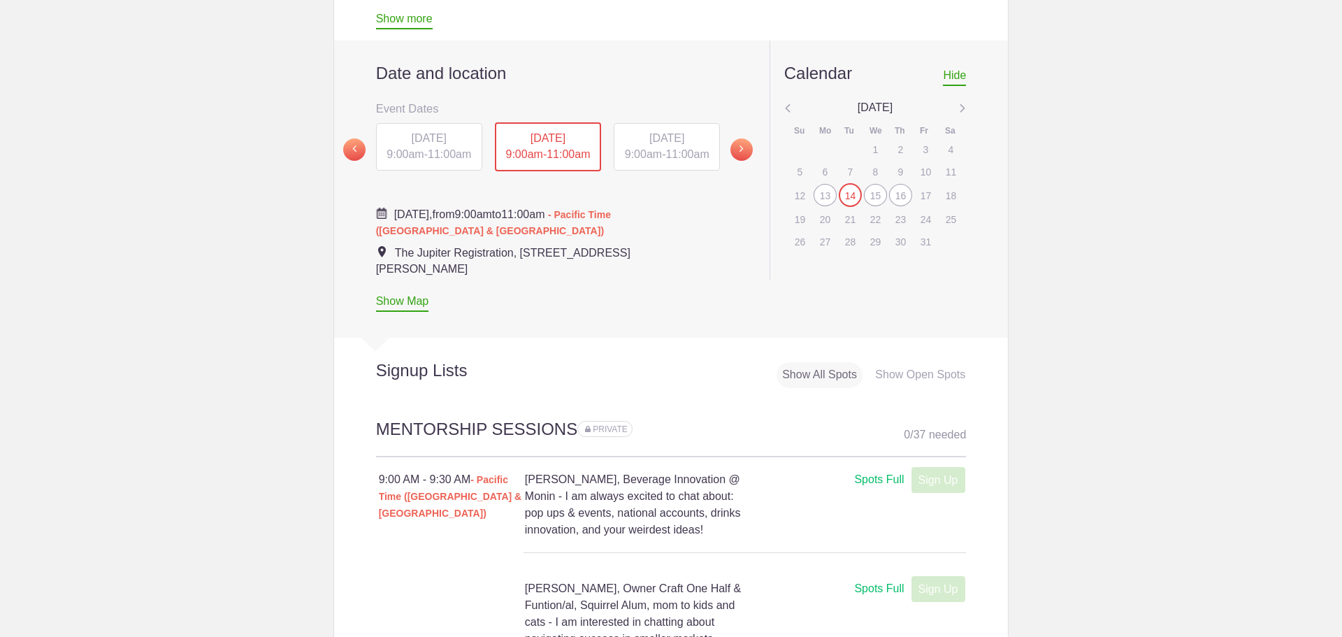
click at [871, 197] on div "15" at bounding box center [875, 195] width 23 height 22
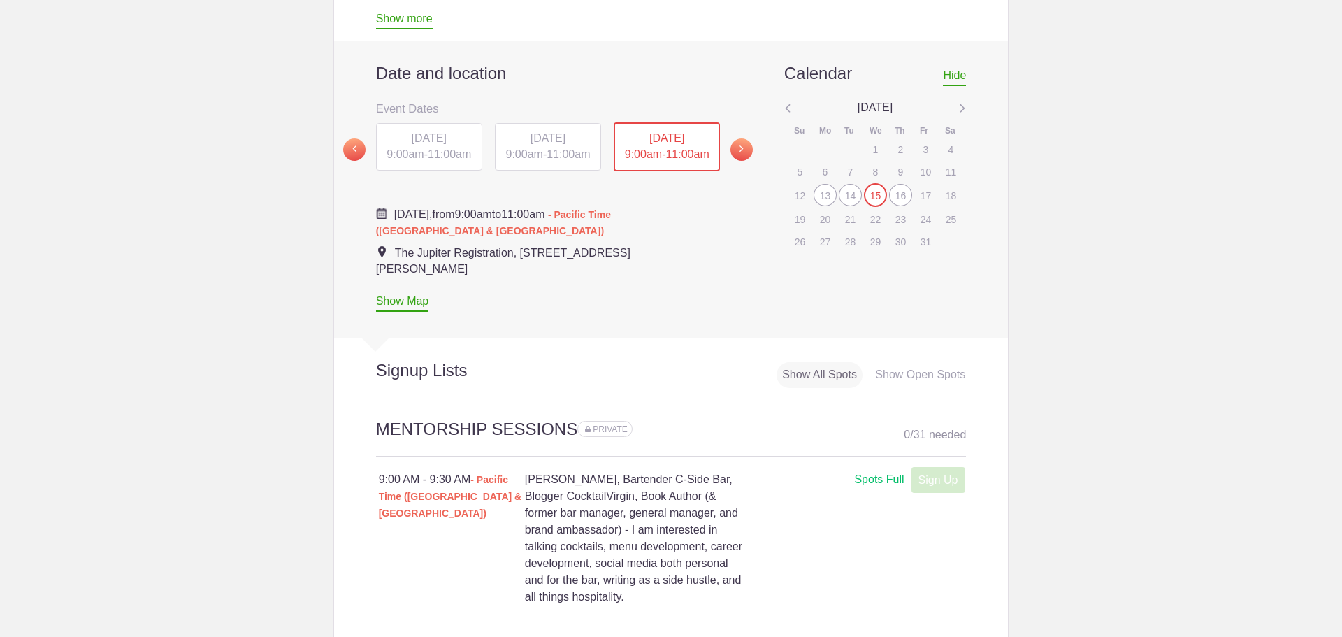
click at [842, 196] on div "14" at bounding box center [850, 195] width 23 height 22
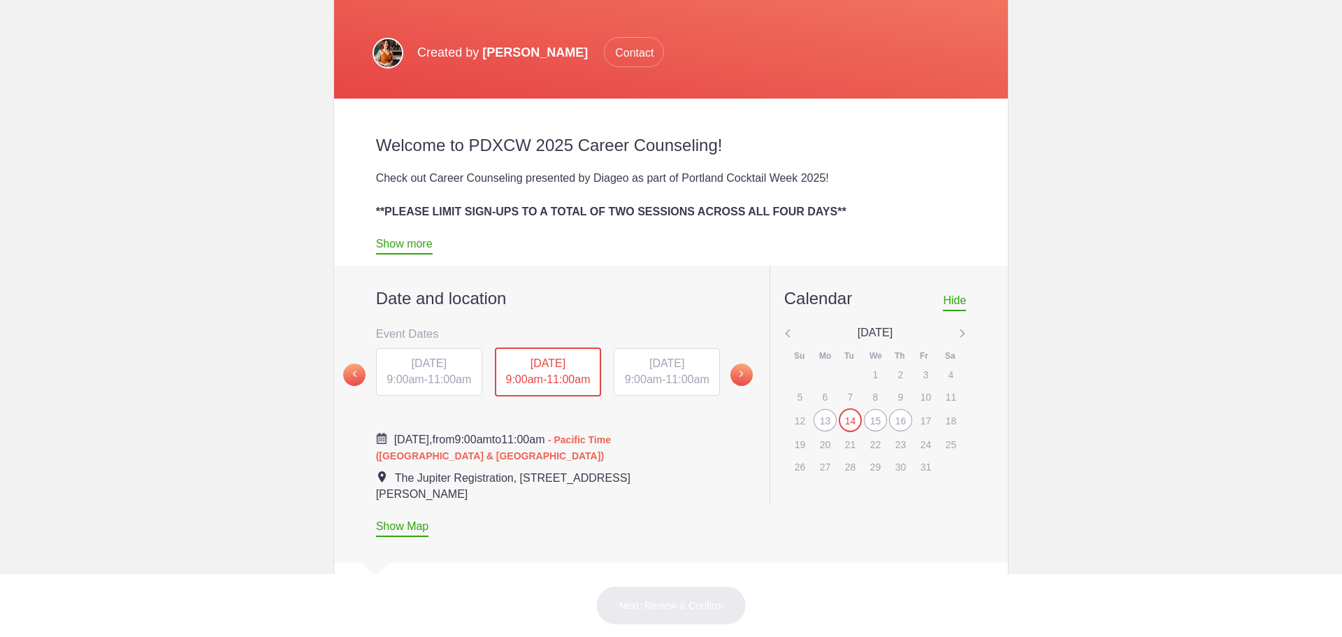
scroll to position [503, 0]
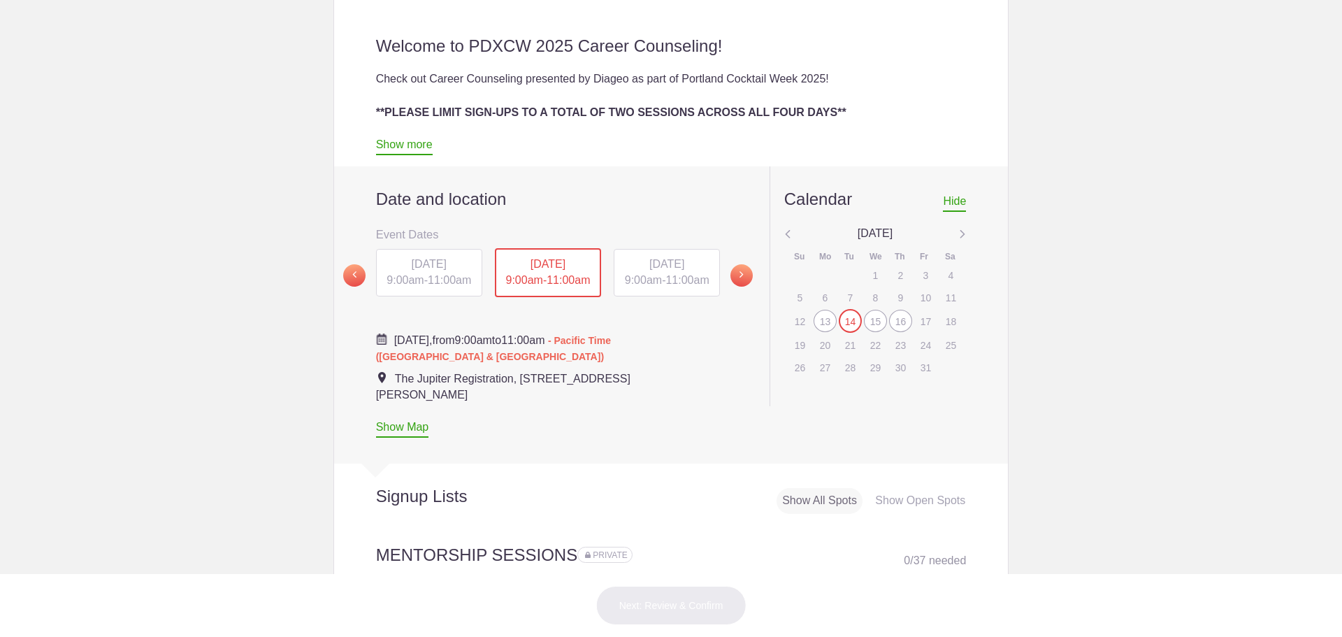
click at [679, 286] on span "11:00am" at bounding box center [686, 280] width 43 height 12
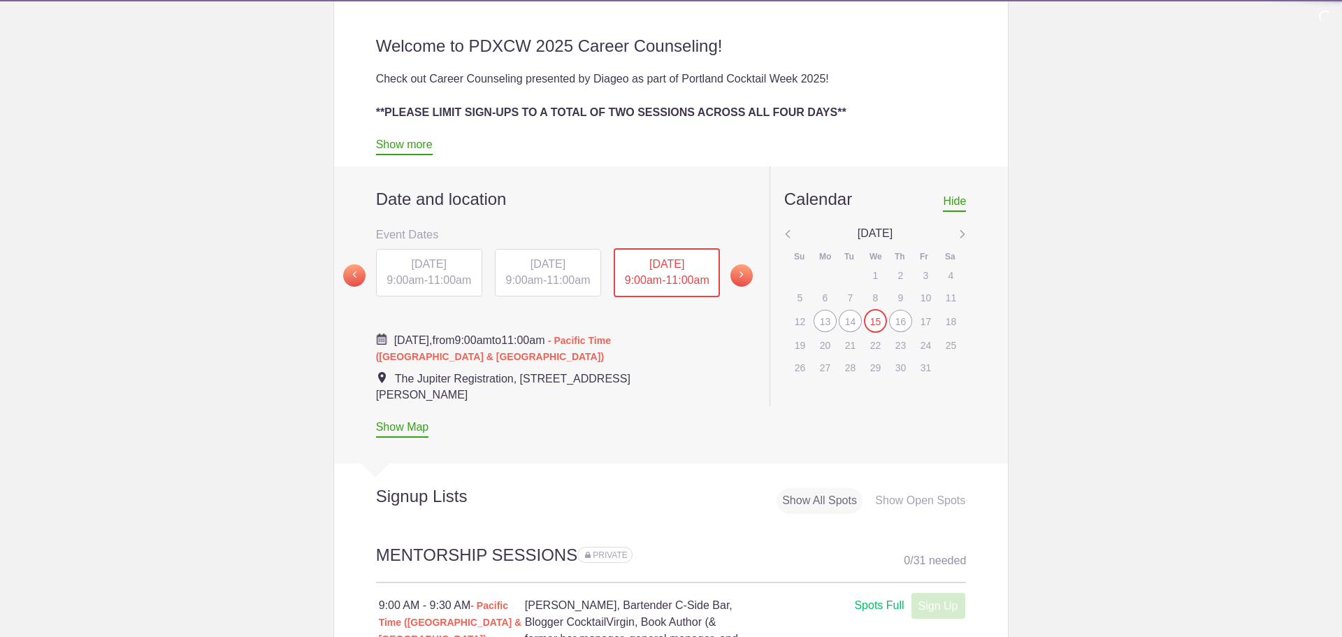
click at [885, 508] on div "Show Open Spots" at bounding box center [920, 501] width 101 height 26
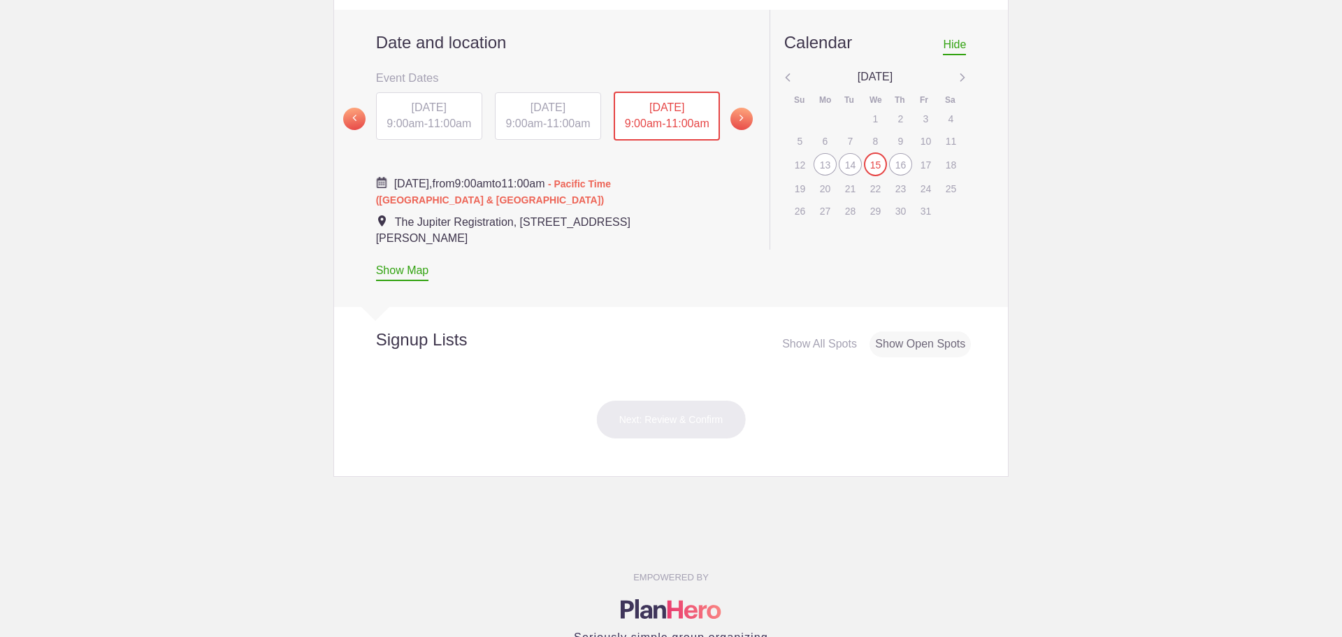
scroll to position [663, 0]
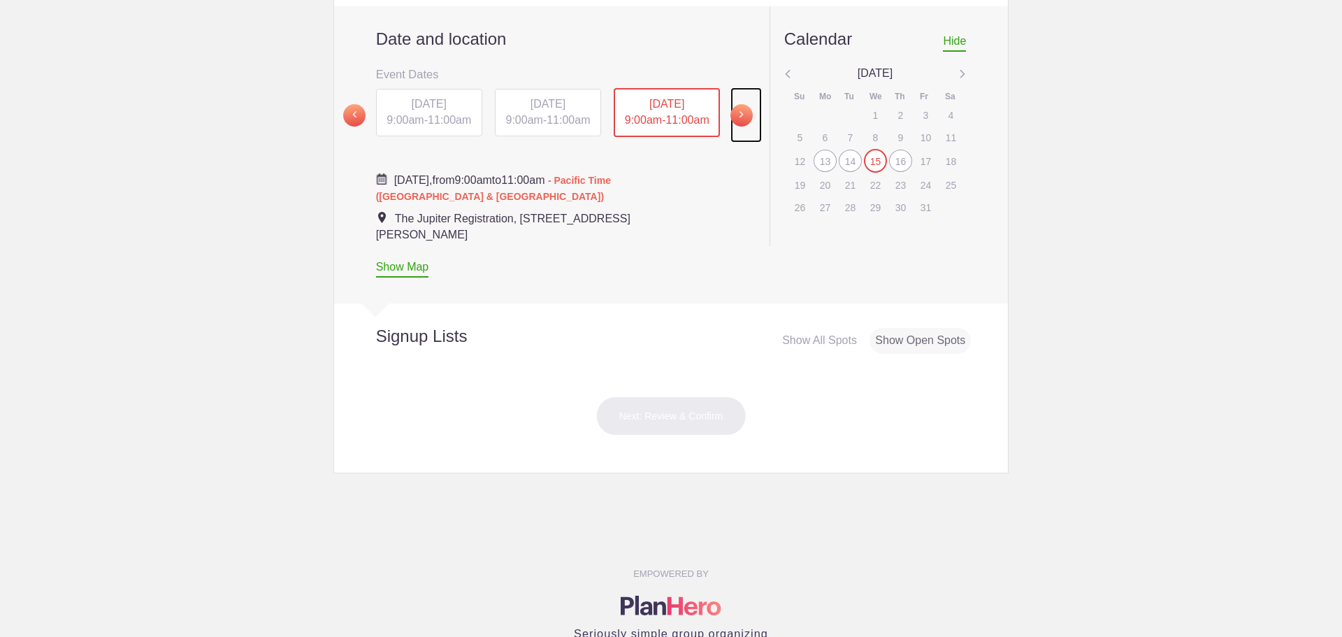
click at [748, 111] on link at bounding box center [745, 114] width 31 height 55
click at [447, 99] on span "[DATE]" at bounding box center [429, 103] width 35 height 12
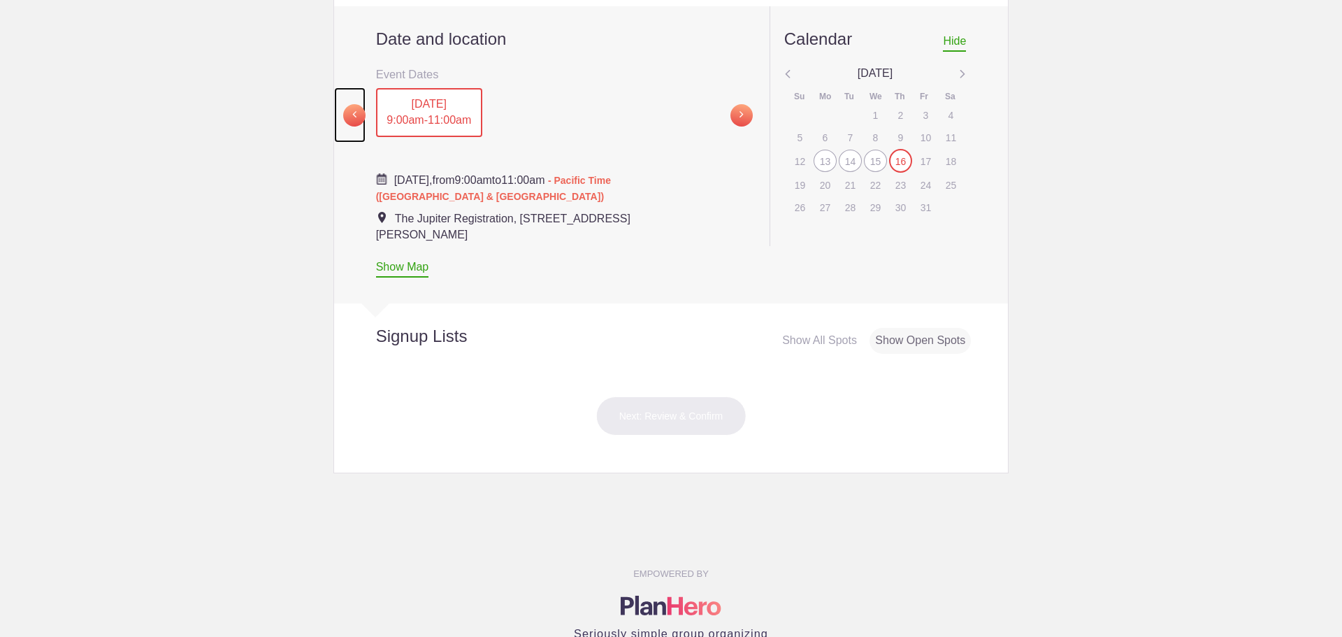
click at [354, 119] on span at bounding box center [354, 115] width 22 height 22
click at [594, 124] on div "[DATE] 9:00am - 11:00am" at bounding box center [548, 112] width 106 height 48
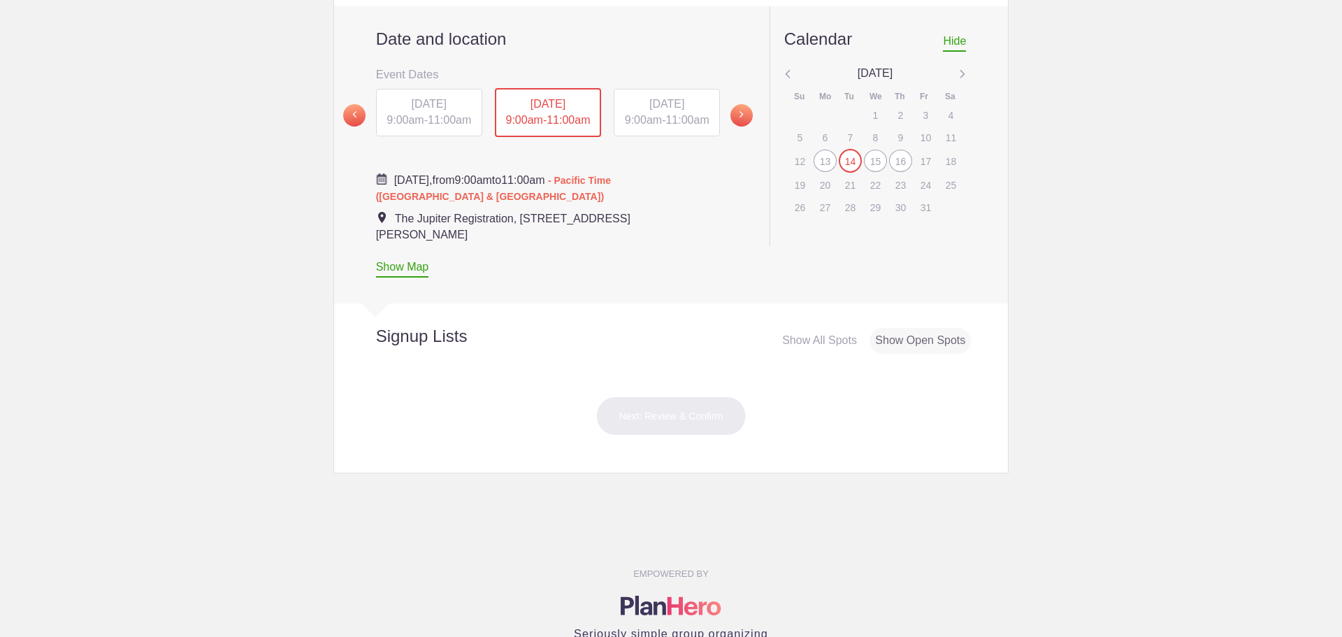
click at [395, 119] on span "9:00am" at bounding box center [405, 120] width 37 height 12
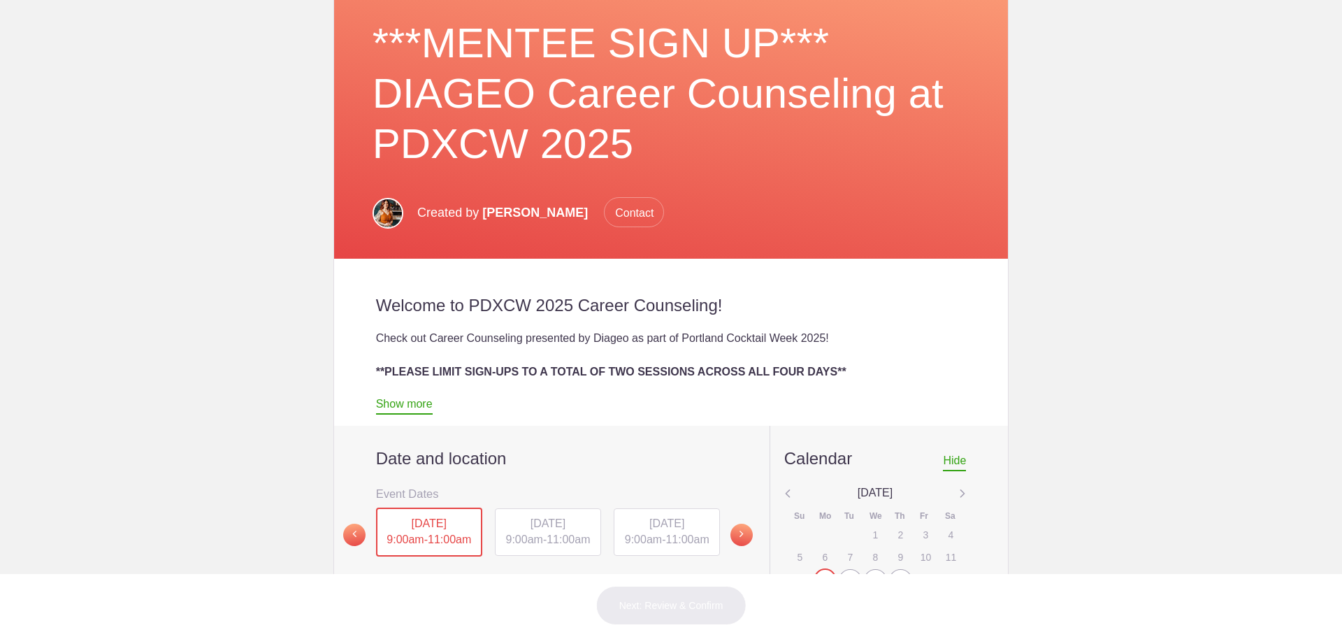
scroll to position [0, 0]
